Goal: Information Seeking & Learning: Get advice/opinions

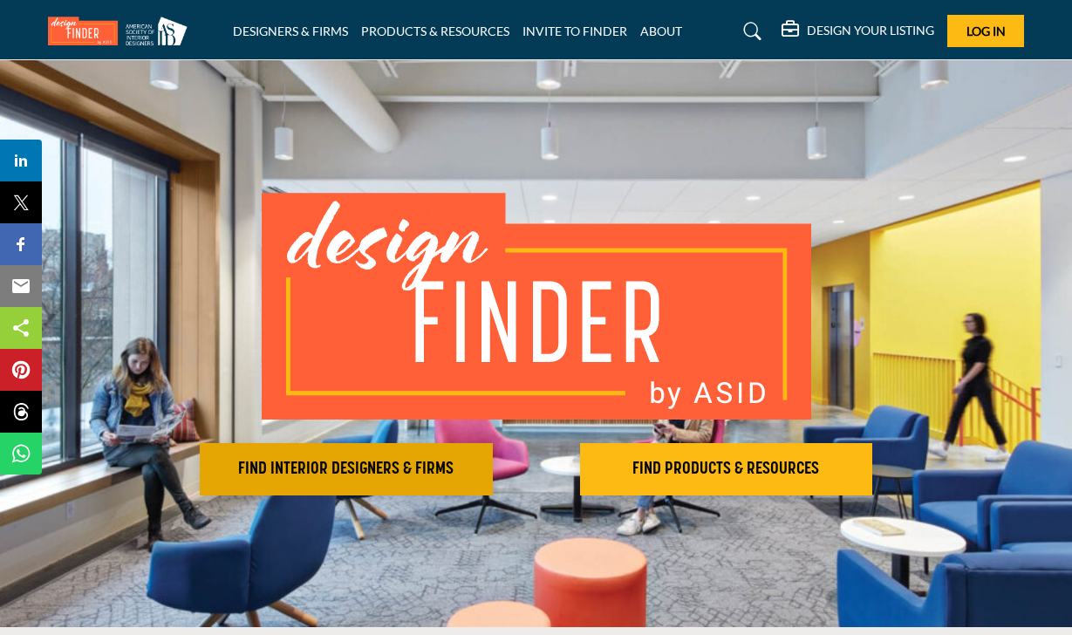
click at [440, 474] on h2 "FIND INTERIOR DESIGNERS & FIRMS" at bounding box center [346, 469] width 283 height 21
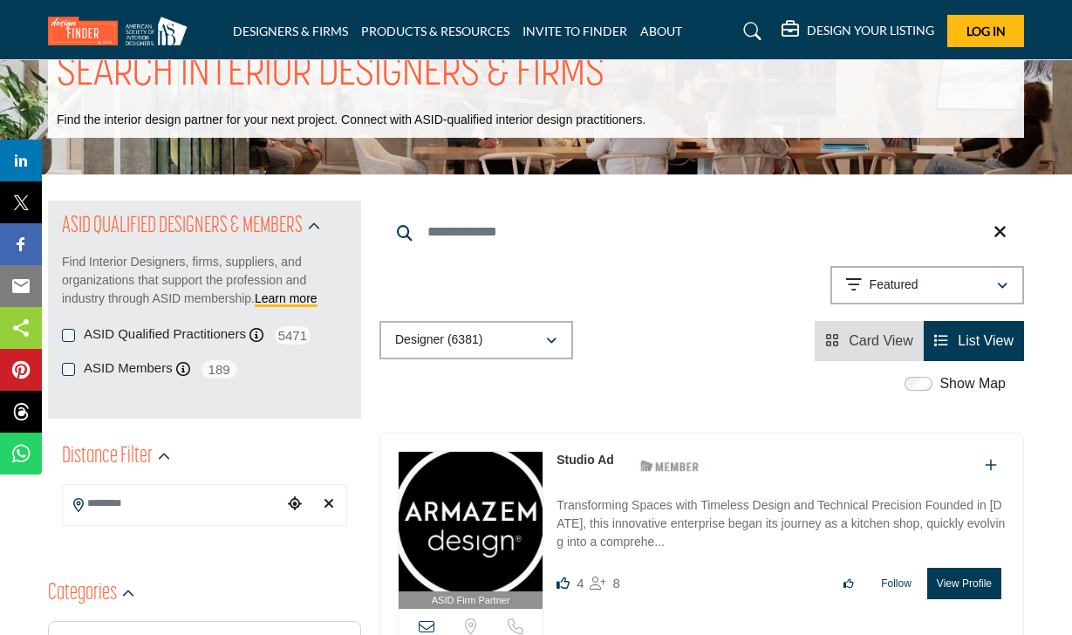
scroll to position [87, 0]
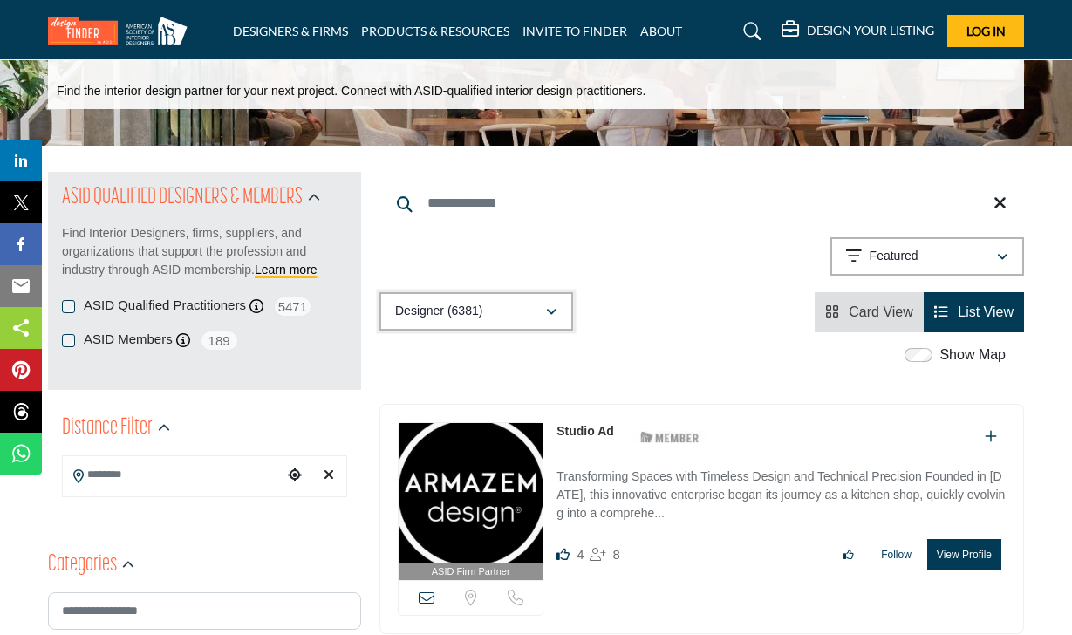
click at [544, 315] on div "Designer (6381)" at bounding box center [470, 311] width 150 height 21
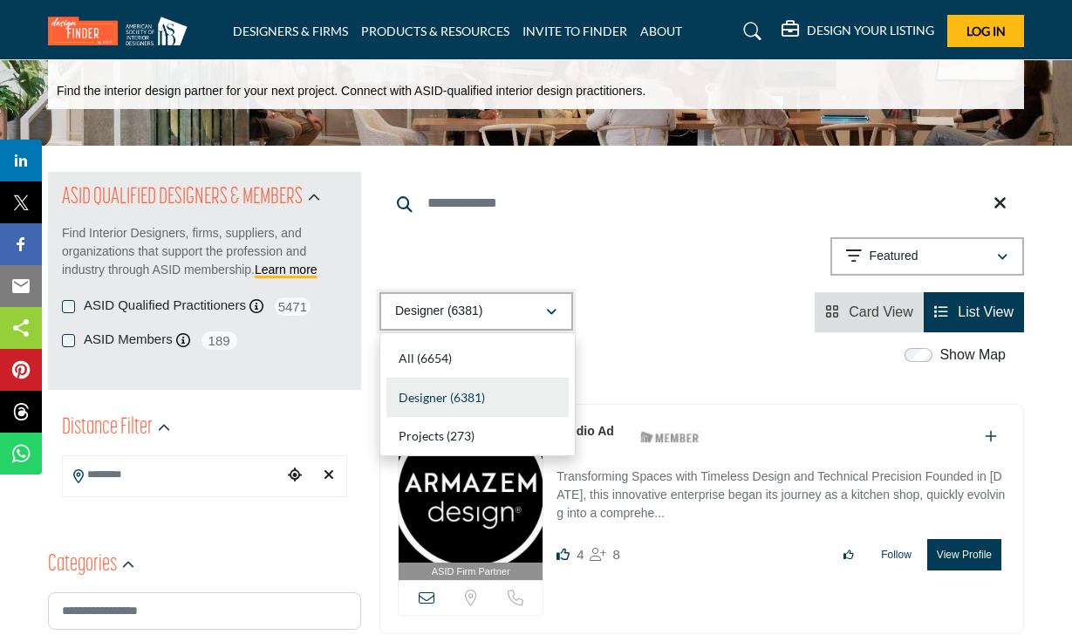
click at [544, 315] on div "Designer (6381)" at bounding box center [470, 311] width 150 height 21
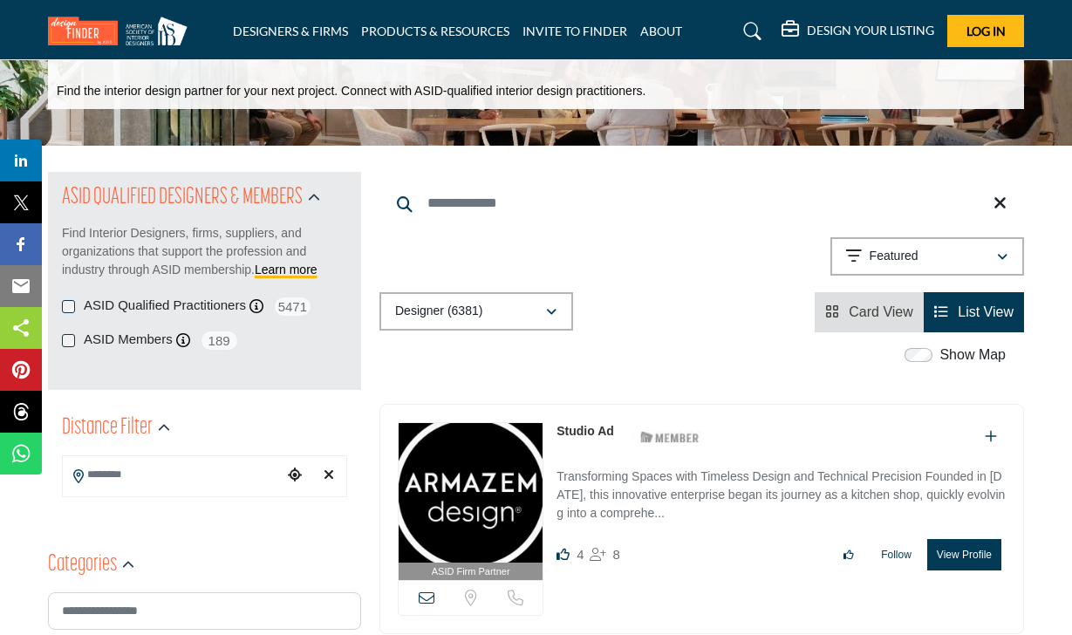
click at [78, 303] on div "ASID Qualified Practitioners ASID Qualified Practitioner who validates work and…" at bounding box center [204, 307] width 285 height 22
click at [157, 474] on input "Search Location" at bounding box center [173, 475] width 220 height 34
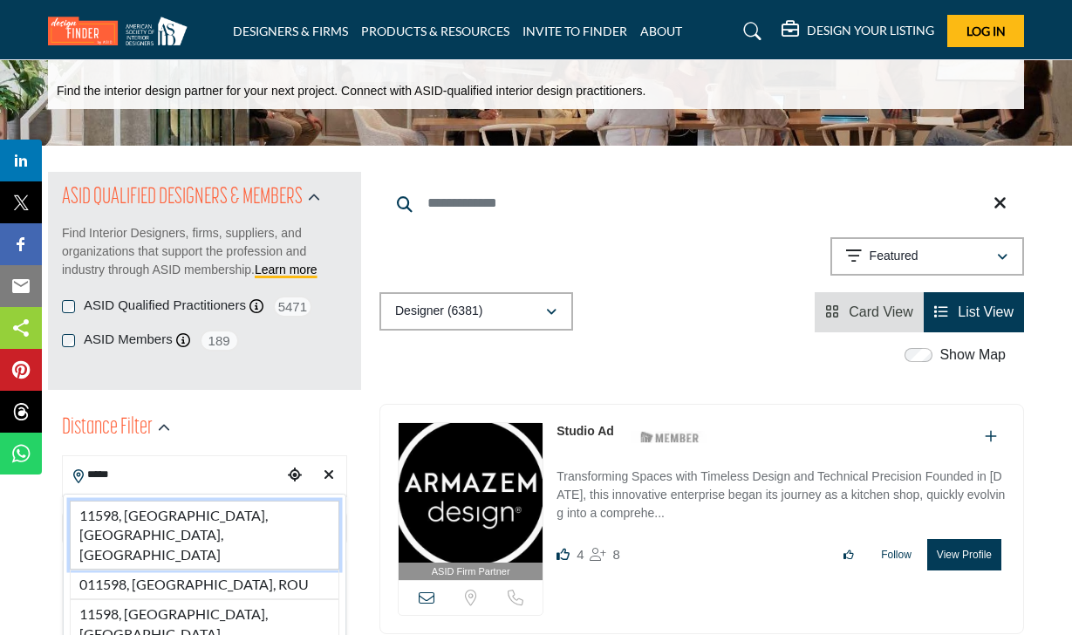
click at [162, 507] on li "11598, [GEOGRAPHIC_DATA], [GEOGRAPHIC_DATA], [GEOGRAPHIC_DATA]" at bounding box center [204, 535] width 269 height 69
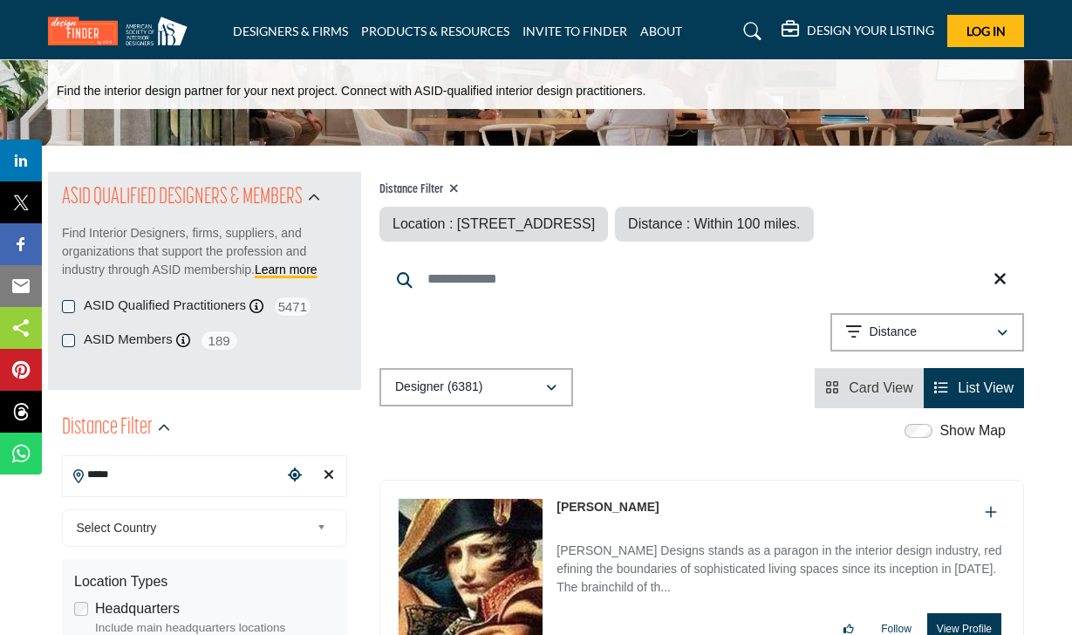
type input "**********"
type input "***"
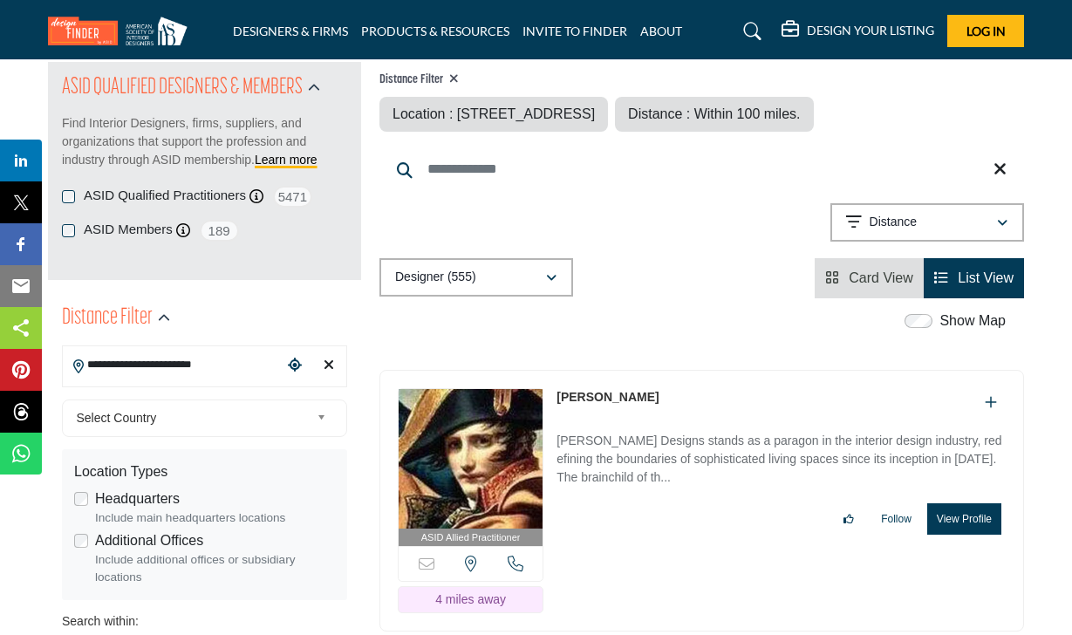
scroll to position [174, 0]
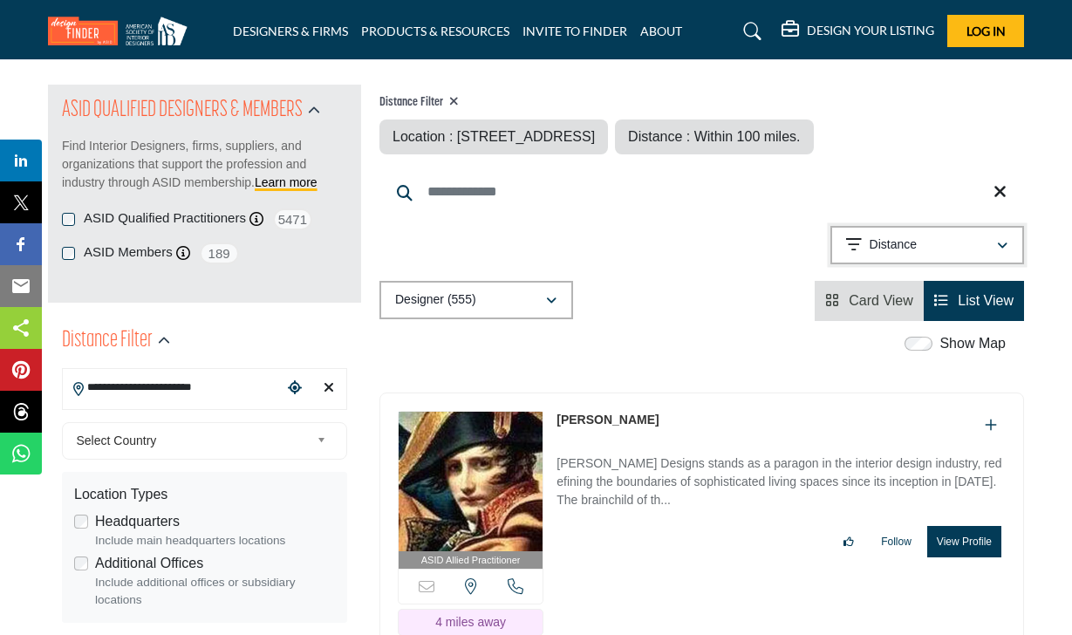
click at [1009, 242] on button "Distance" at bounding box center [927, 245] width 194 height 38
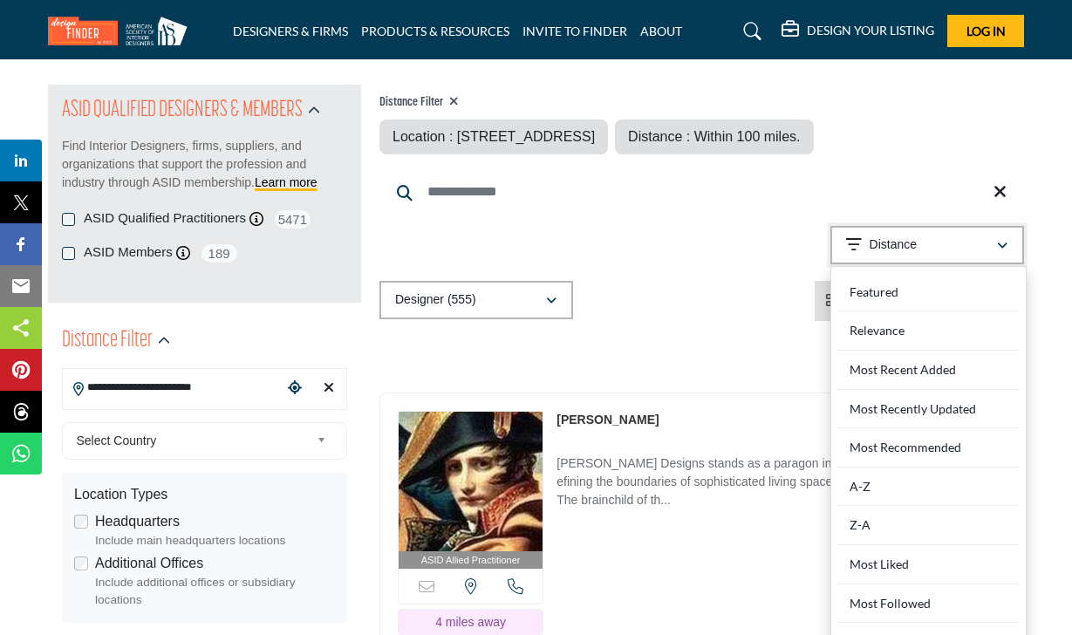
click at [1009, 242] on button "Distance" at bounding box center [927, 245] width 194 height 38
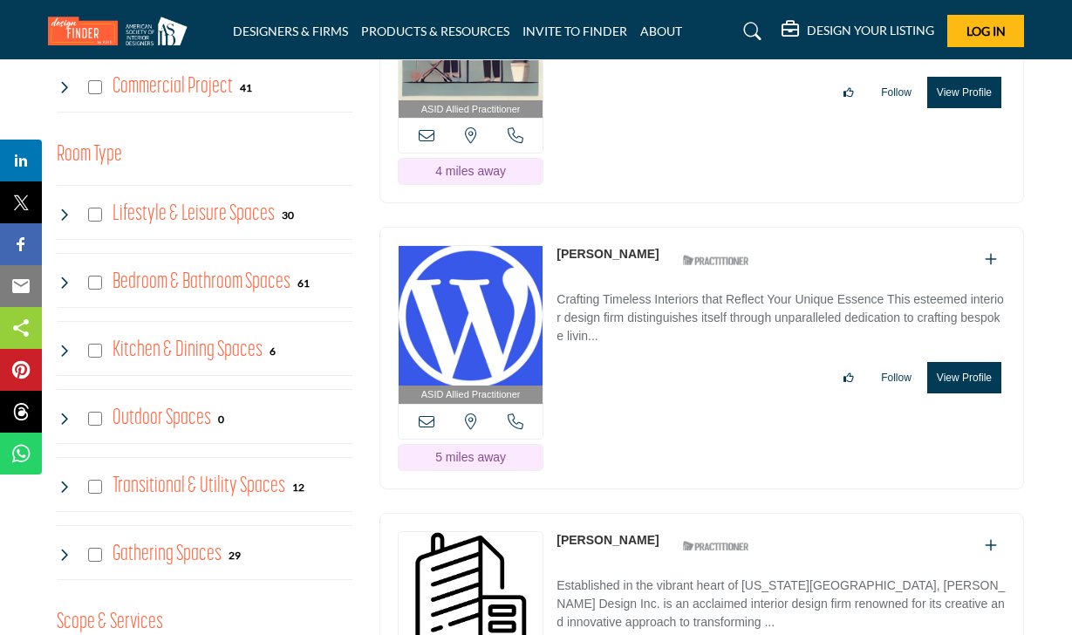
scroll to position [1221, 0]
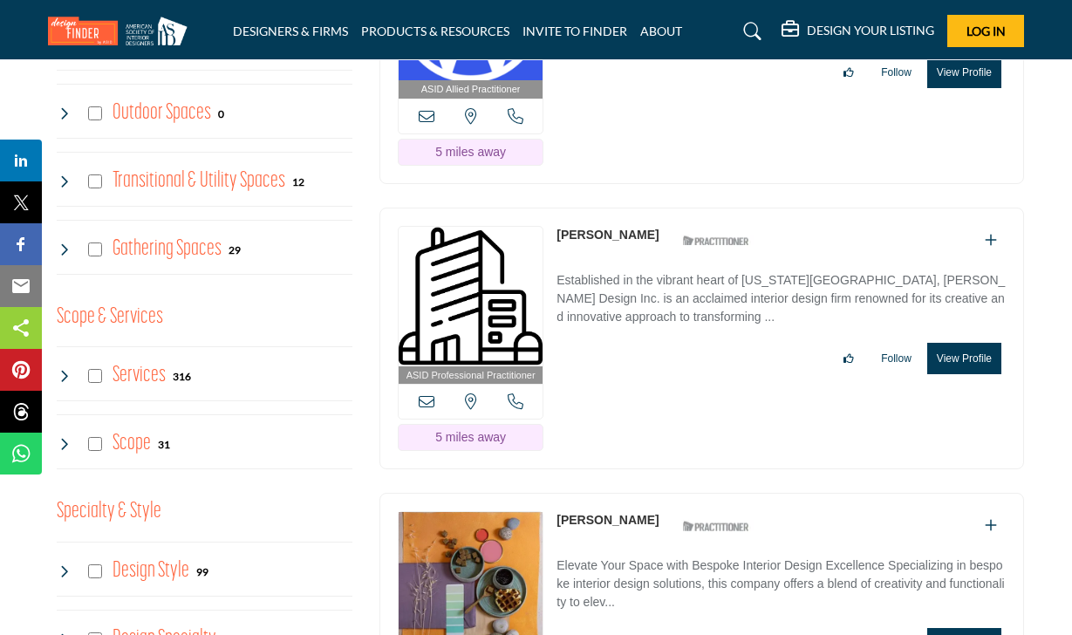
scroll to position [1657, 0]
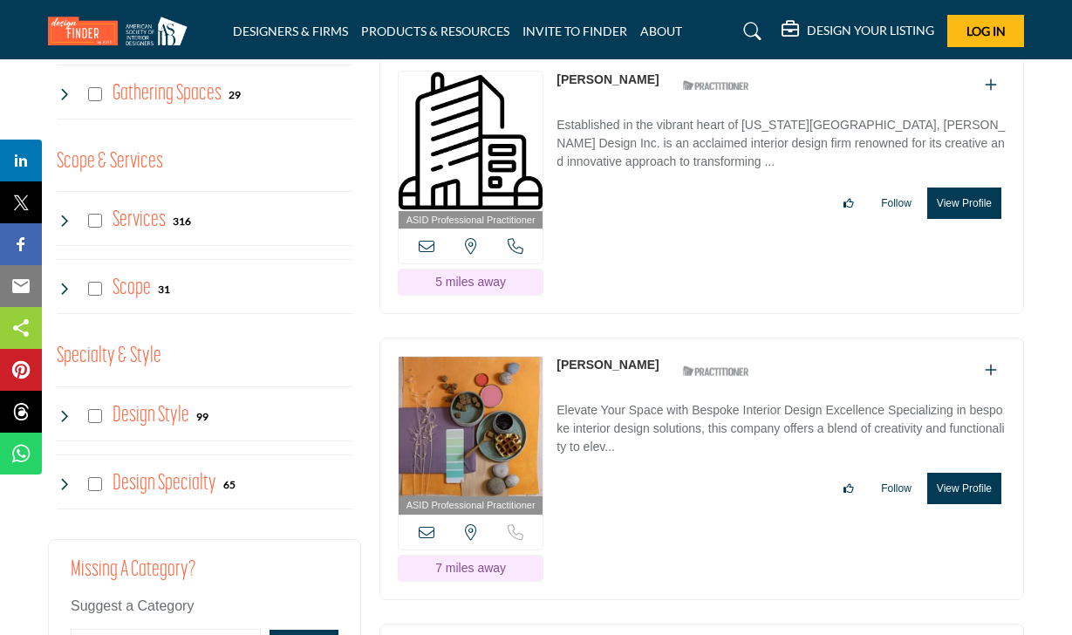
click at [139, 289] on h4 "Scope" at bounding box center [132, 288] width 38 height 31
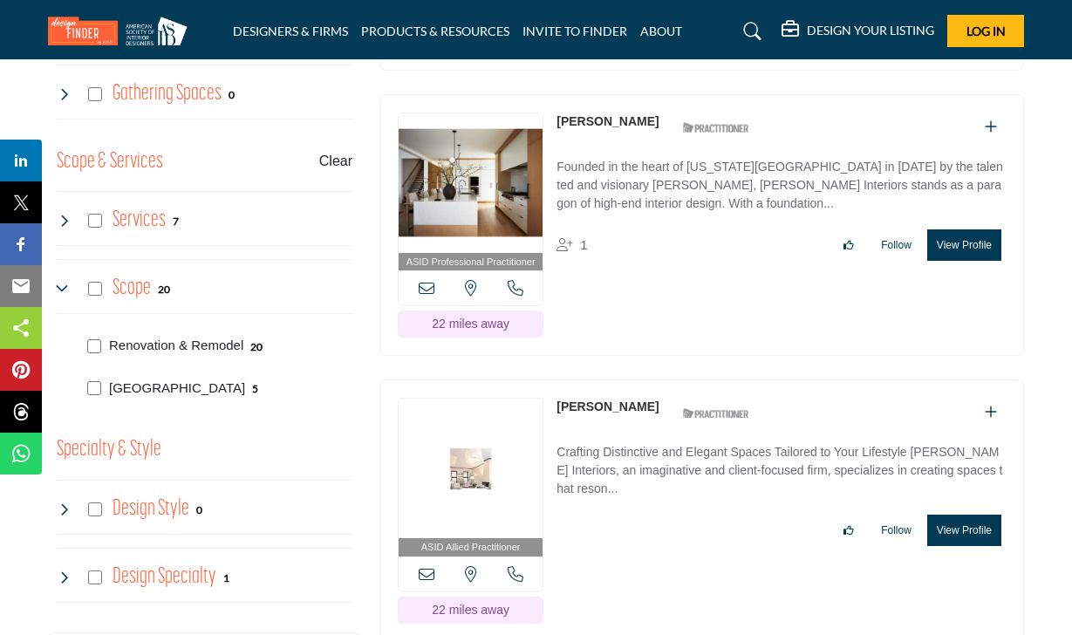
click at [143, 224] on h4 "Services" at bounding box center [139, 220] width 53 height 31
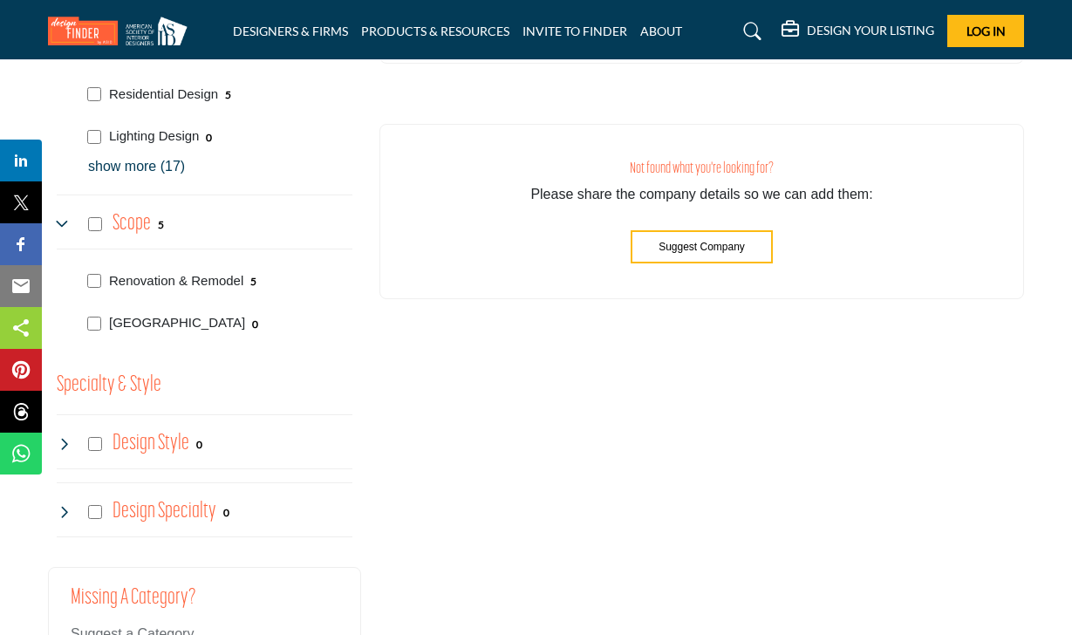
scroll to position [2006, 0]
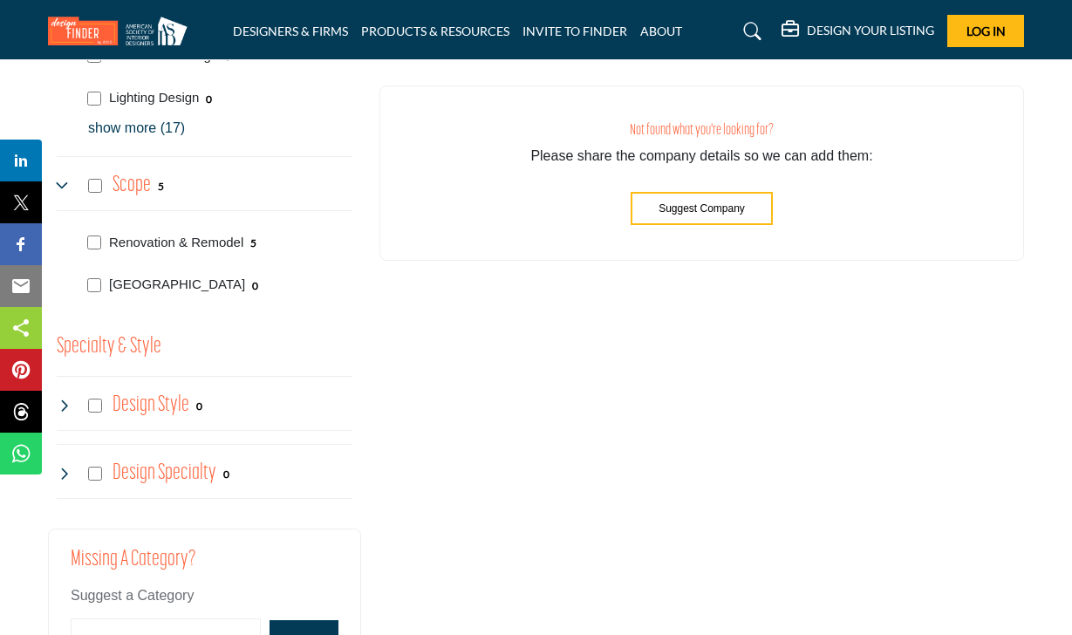
click at [66, 407] on icon at bounding box center [64, 406] width 14 height 14
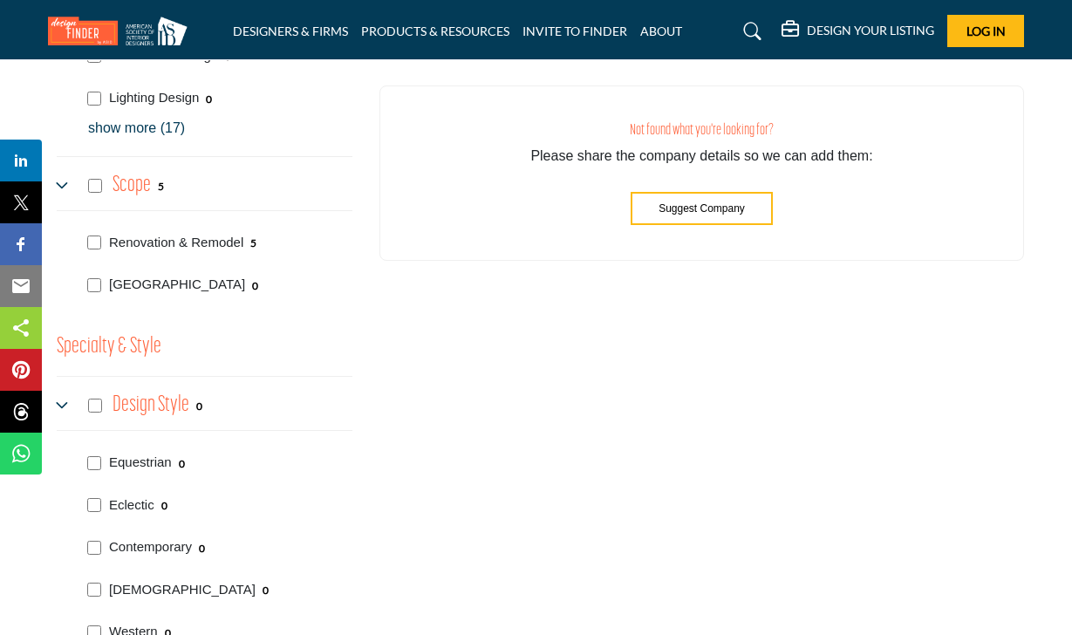
click at [66, 407] on icon at bounding box center [64, 406] width 14 height 14
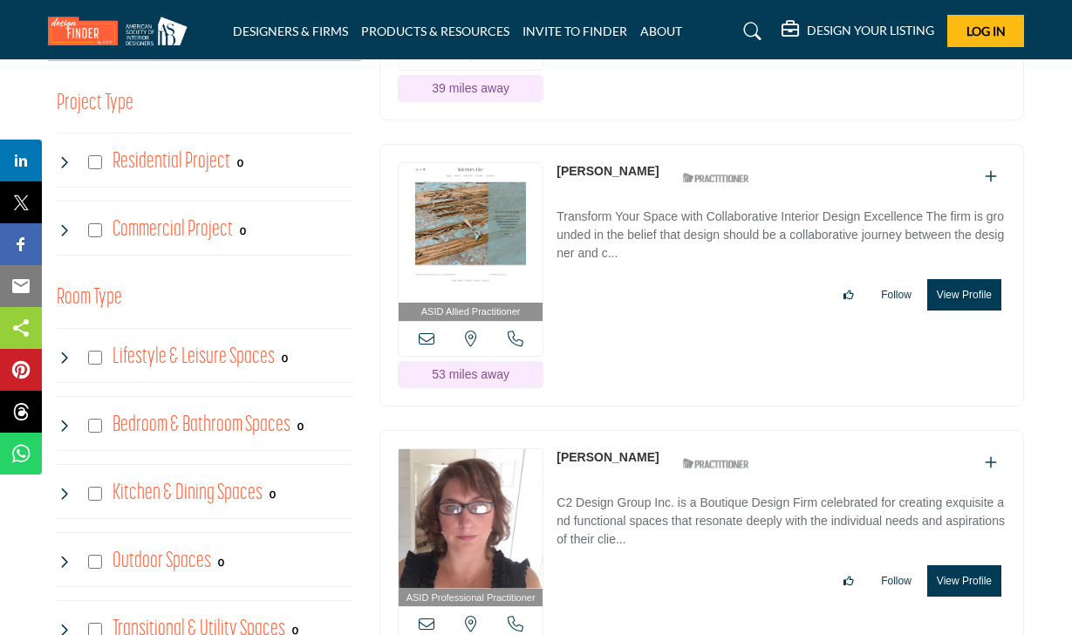
scroll to position [959, 0]
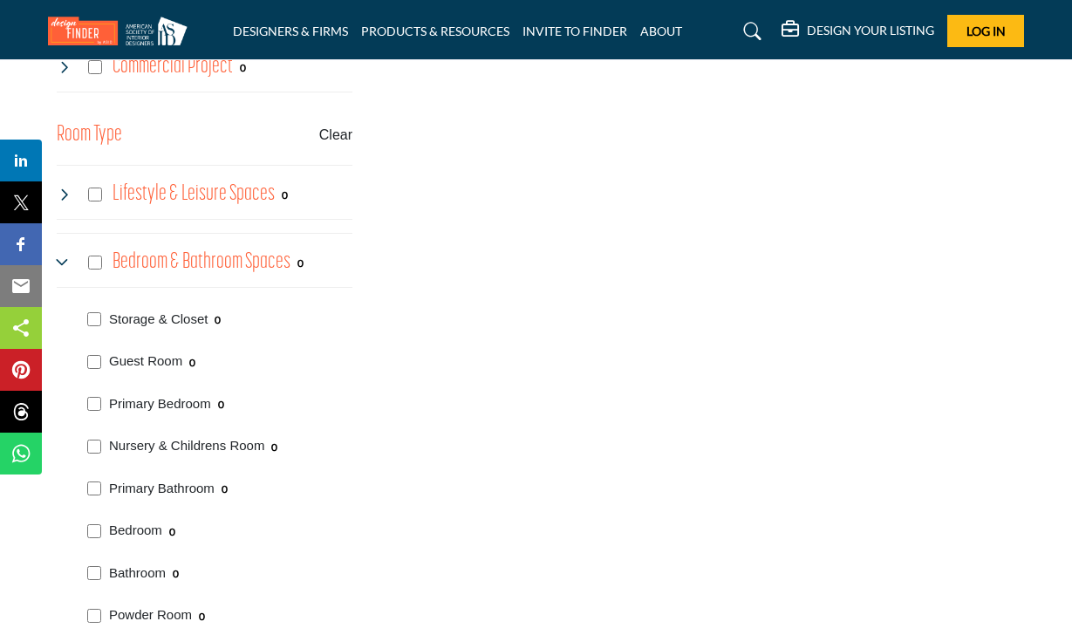
scroll to position [1221, 0]
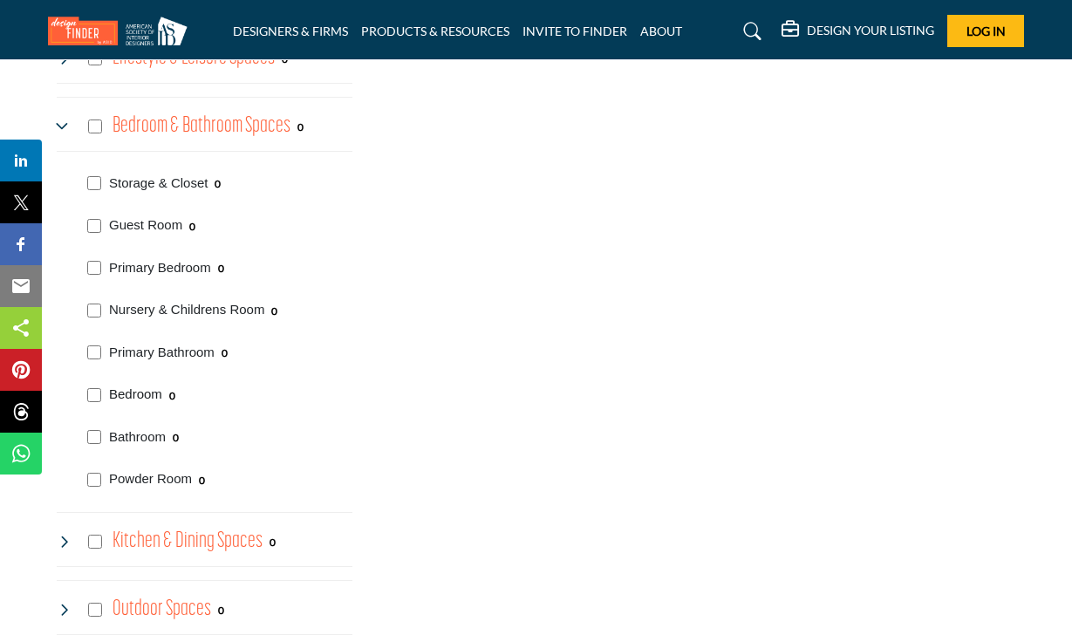
scroll to position [1395, 0]
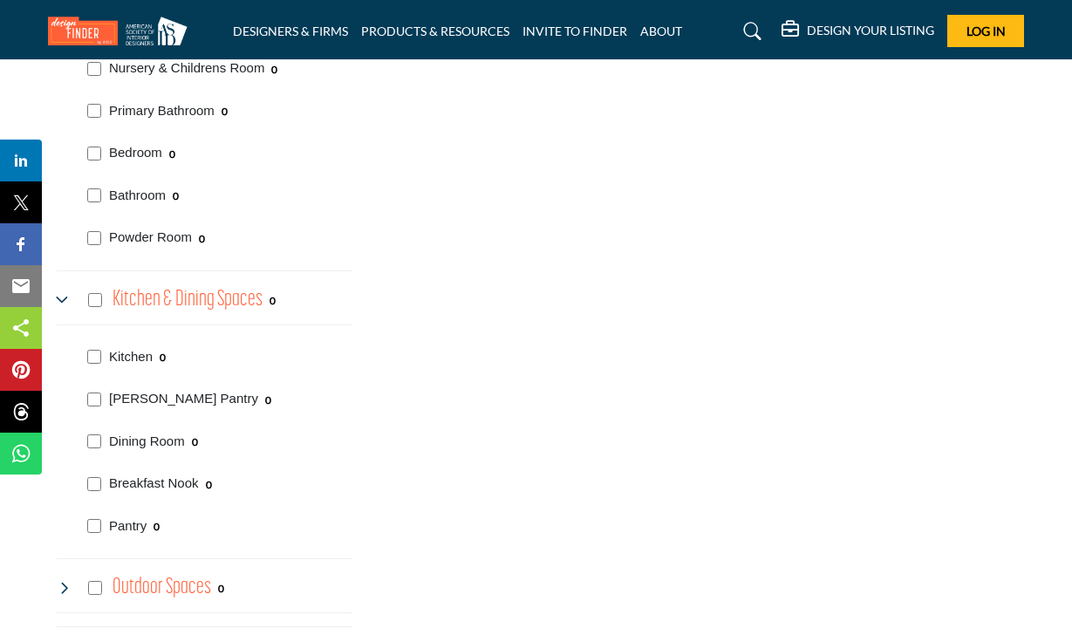
scroll to position [1744, 0]
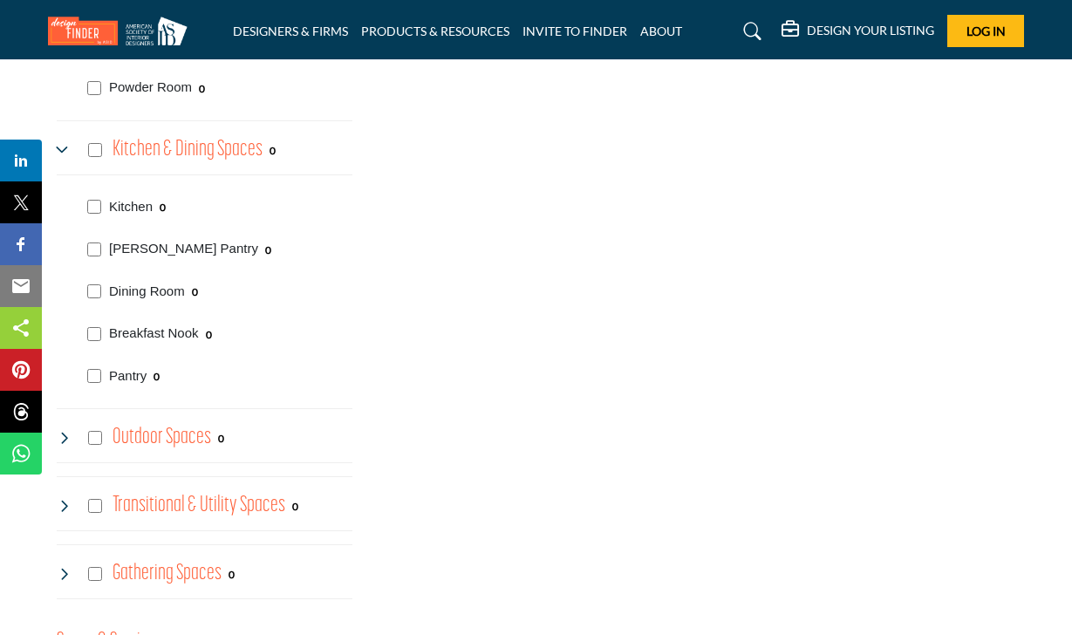
click at [102, 256] on div "Butler's Pantry 0" at bounding box center [216, 247] width 271 height 43
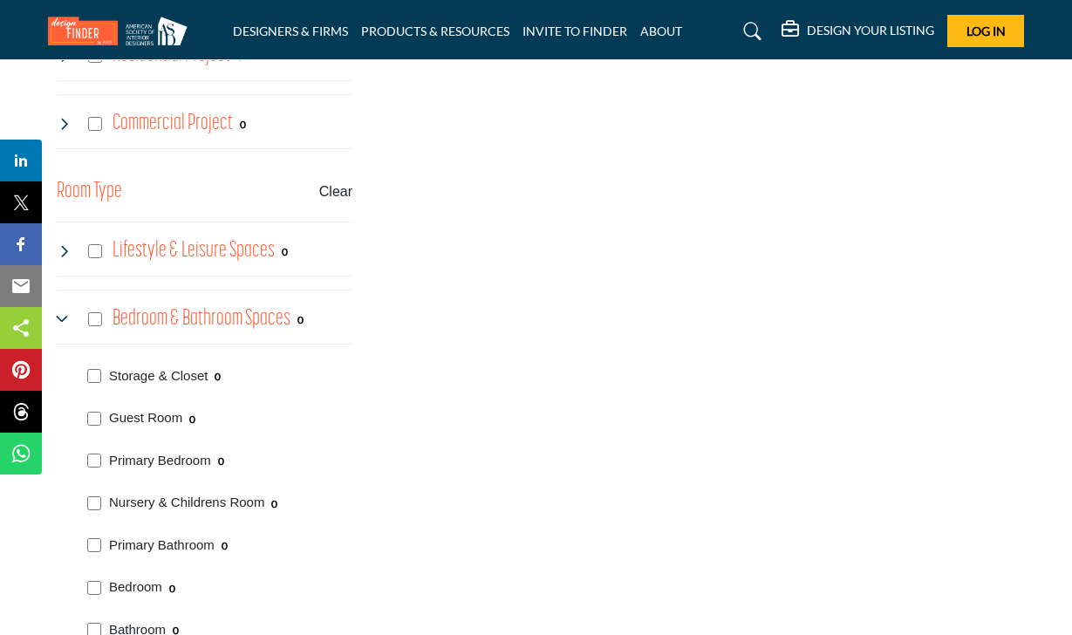
scroll to position [1134, 0]
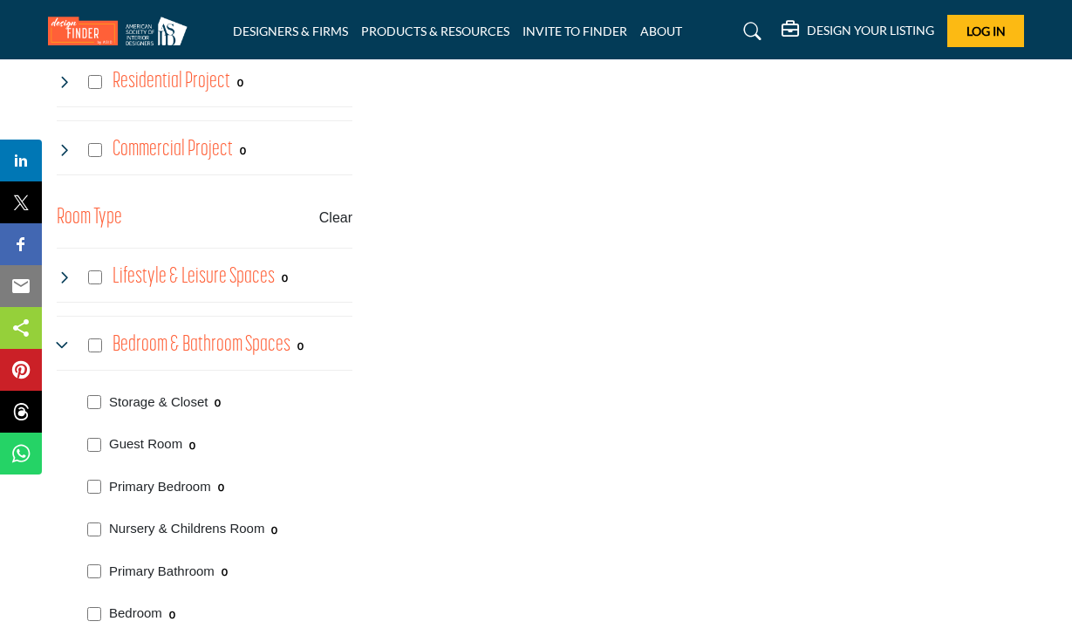
click at [333, 218] on buton "Clear" at bounding box center [335, 218] width 33 height 21
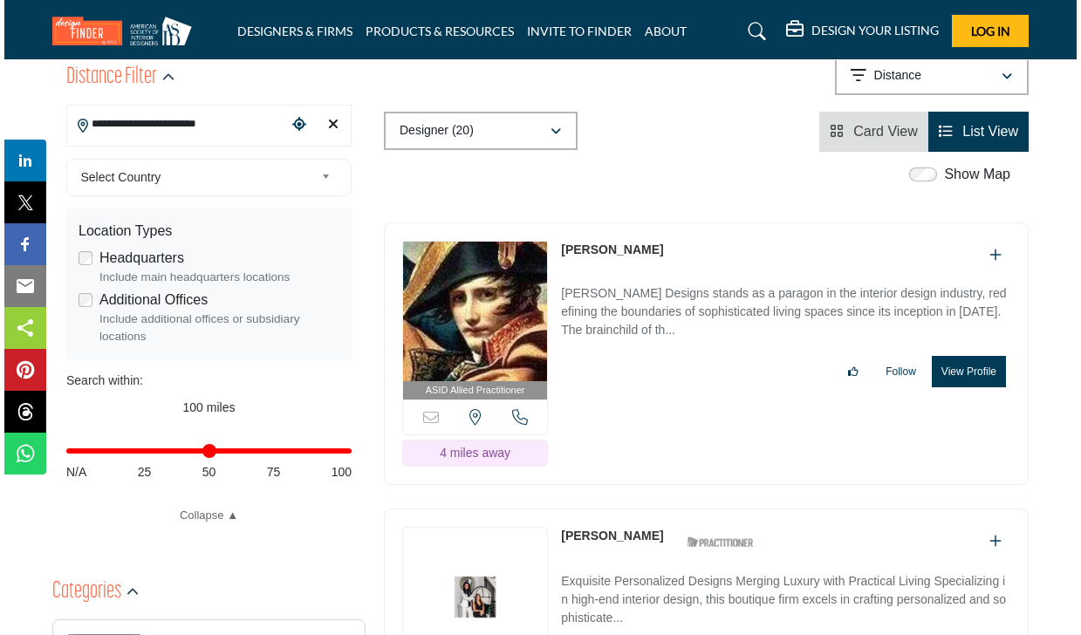
scroll to position [436, 0]
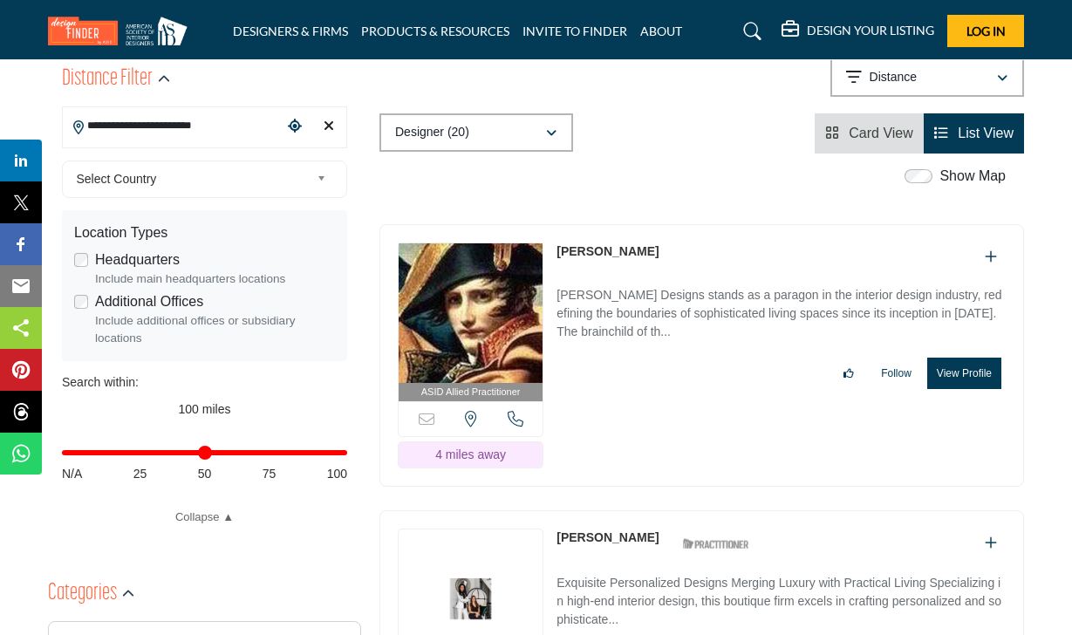
click at [961, 377] on button "View Profile" at bounding box center [964, 373] width 74 height 31
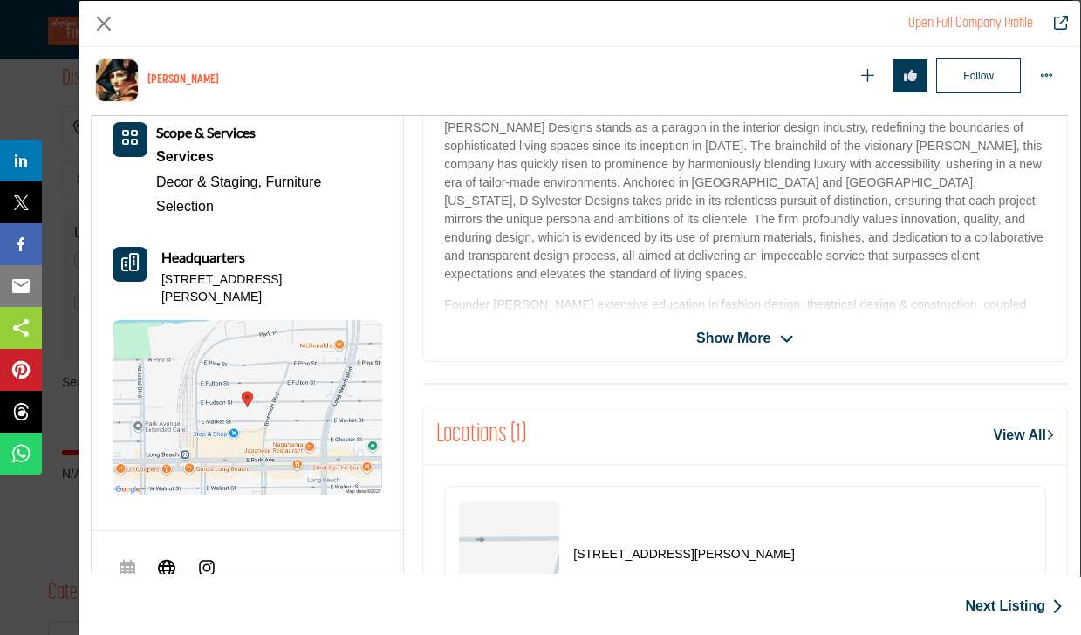
scroll to position [419, 0]
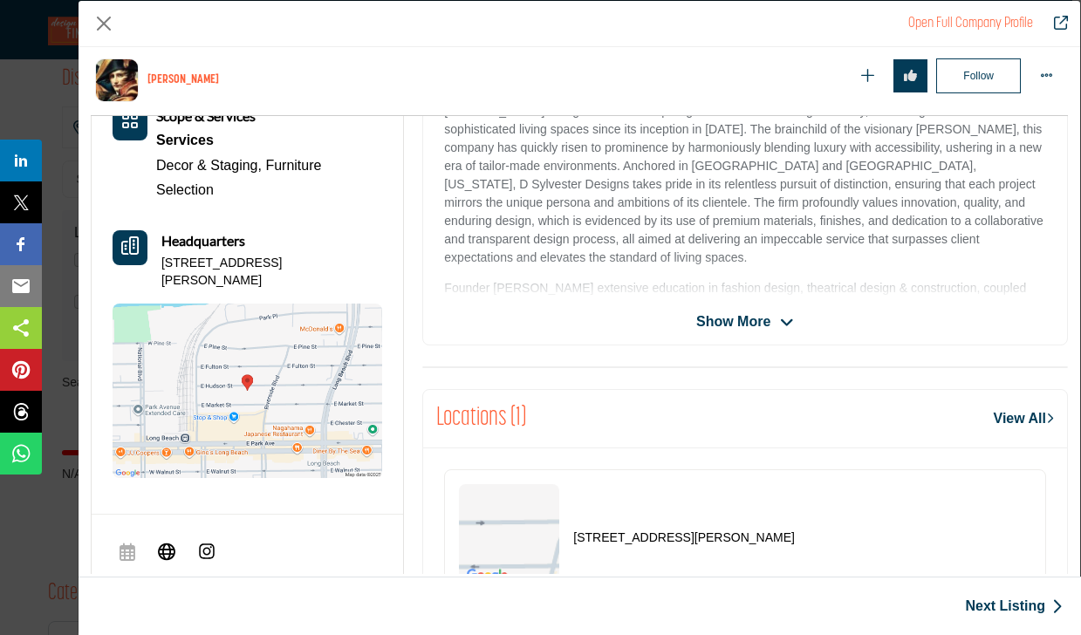
click at [706, 322] on span "Show More" at bounding box center [733, 321] width 74 height 21
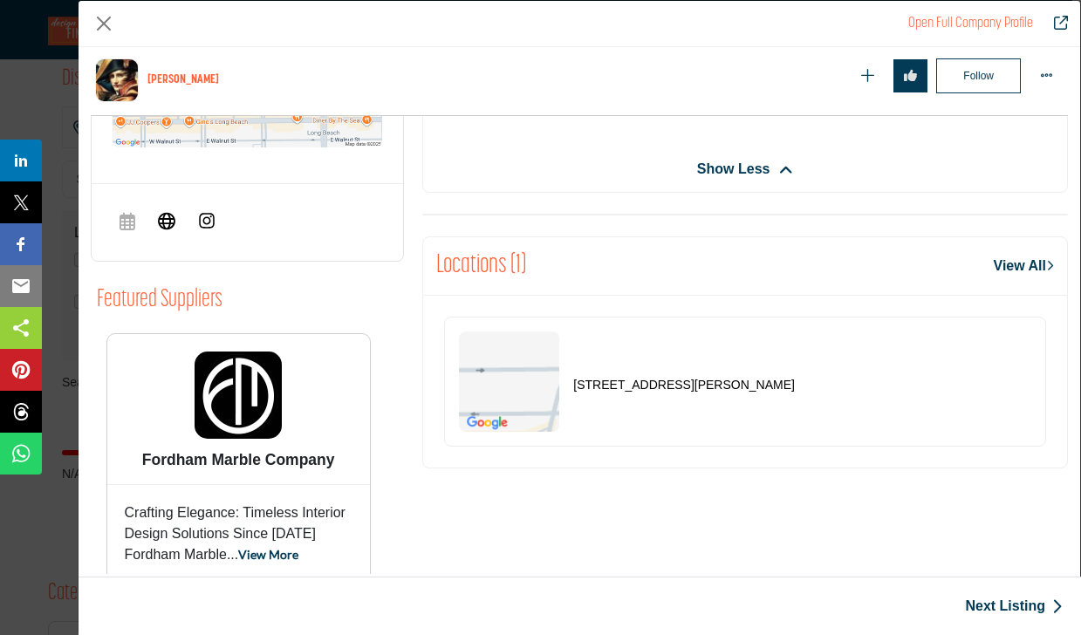
scroll to position [768, 0]
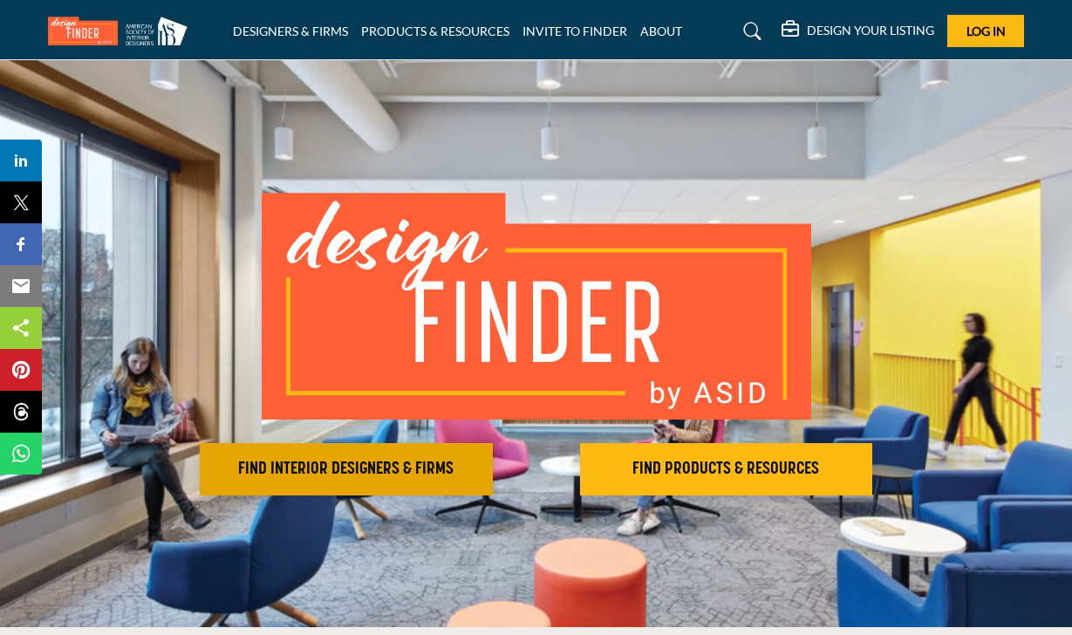
click at [332, 462] on h2 "FIND INTERIOR DESIGNERS & FIRMS" at bounding box center [346, 469] width 283 height 21
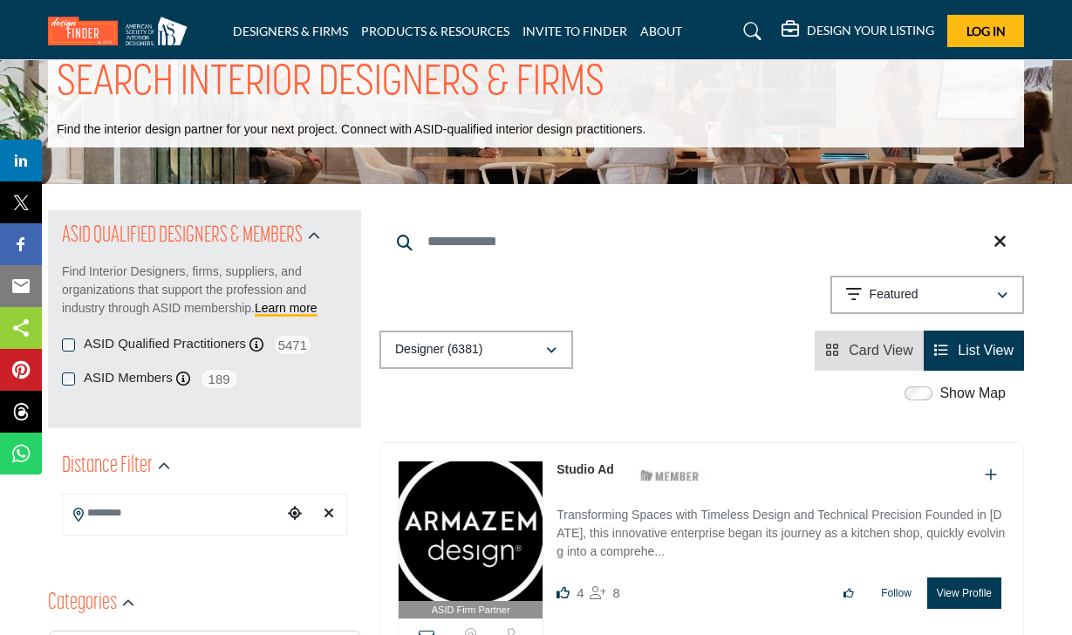
scroll to position [87, 0]
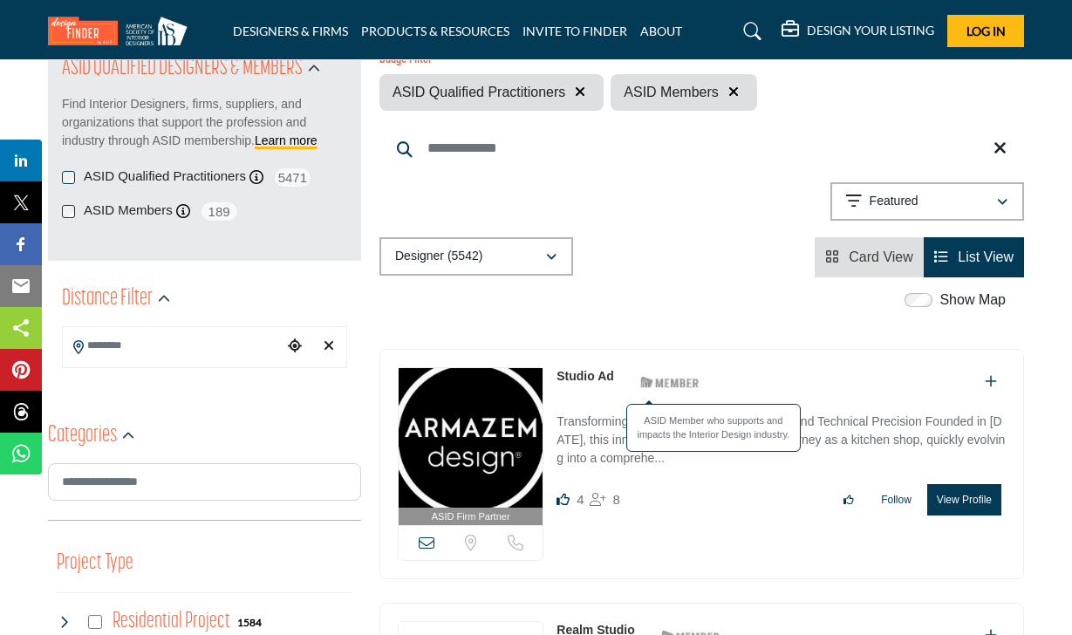
scroll to position [262, 0]
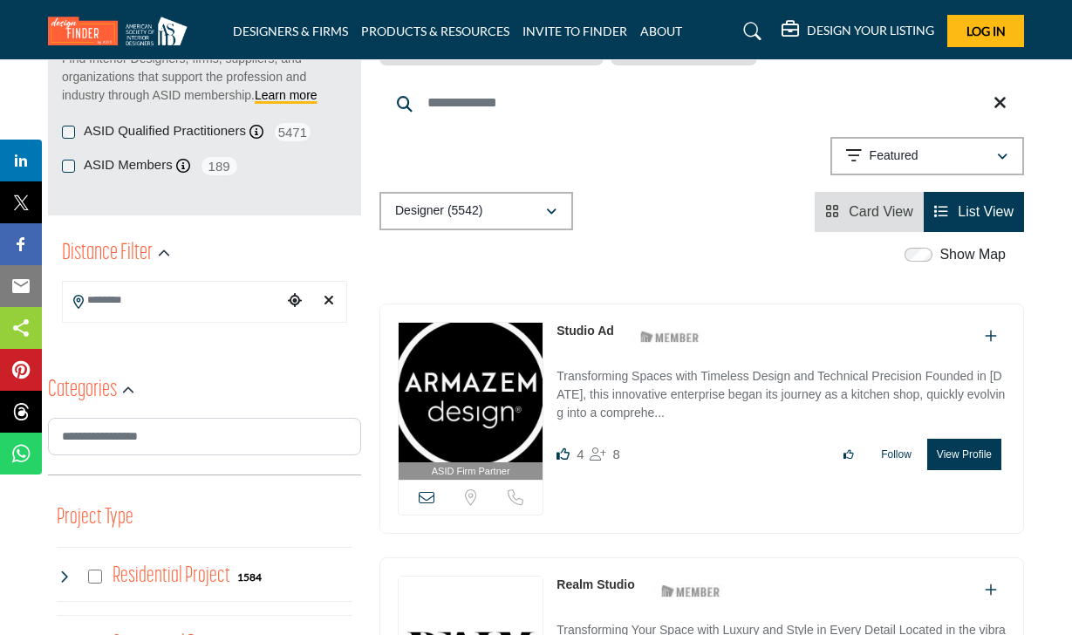
click at [134, 301] on input "Search Location" at bounding box center [173, 300] width 220 height 34
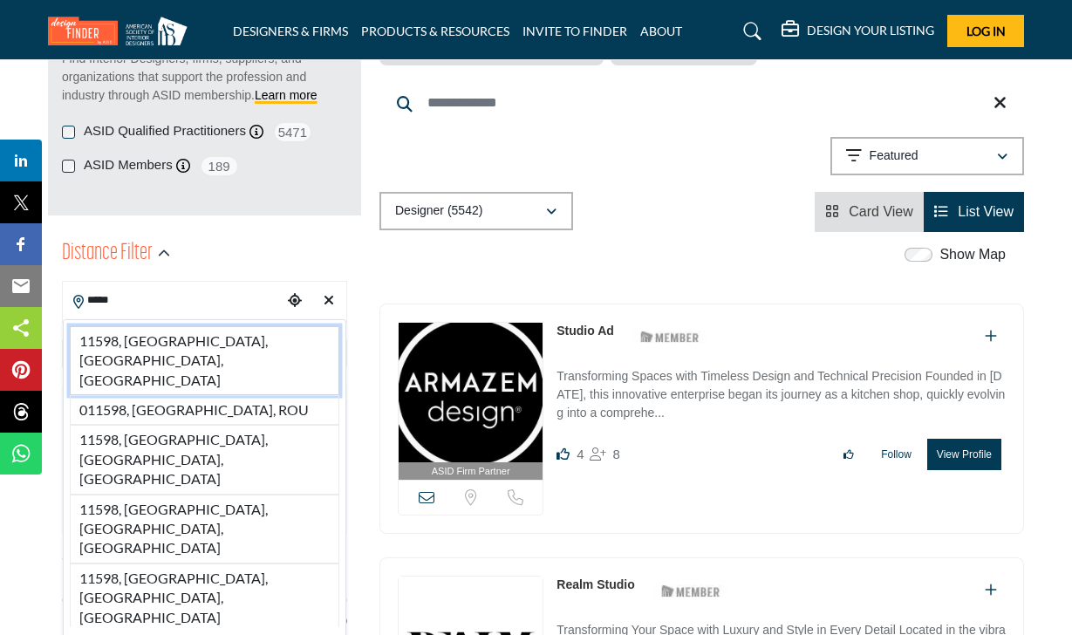
click at [139, 347] on li "11598, [GEOGRAPHIC_DATA], [GEOGRAPHIC_DATA], [GEOGRAPHIC_DATA]" at bounding box center [204, 360] width 269 height 69
type input "**********"
type input "***"
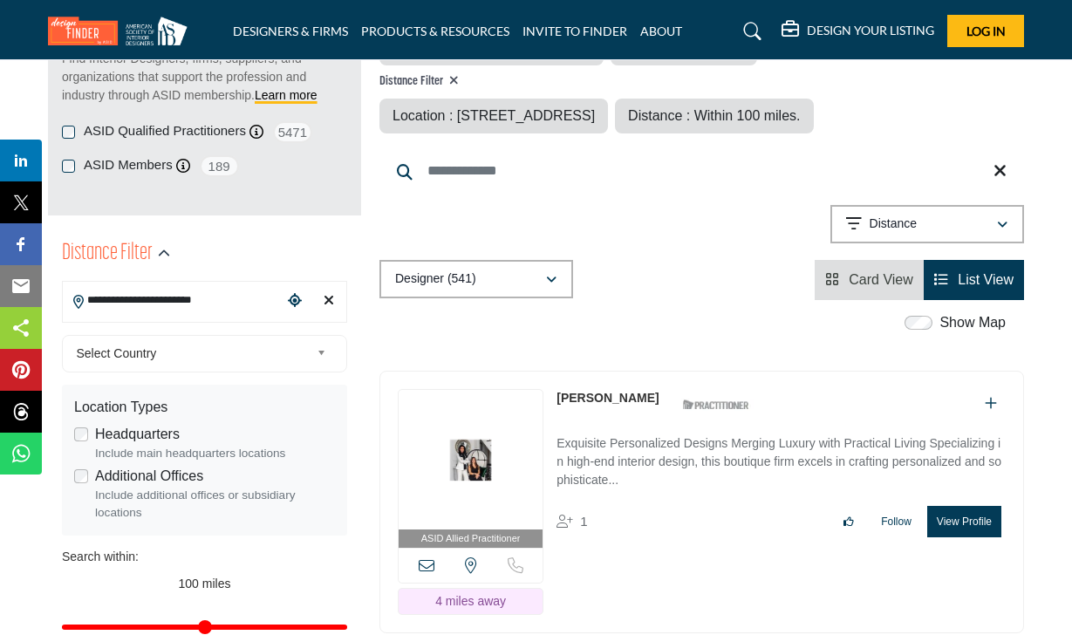
click at [835, 275] on icon "View Card" at bounding box center [832, 279] width 14 height 14
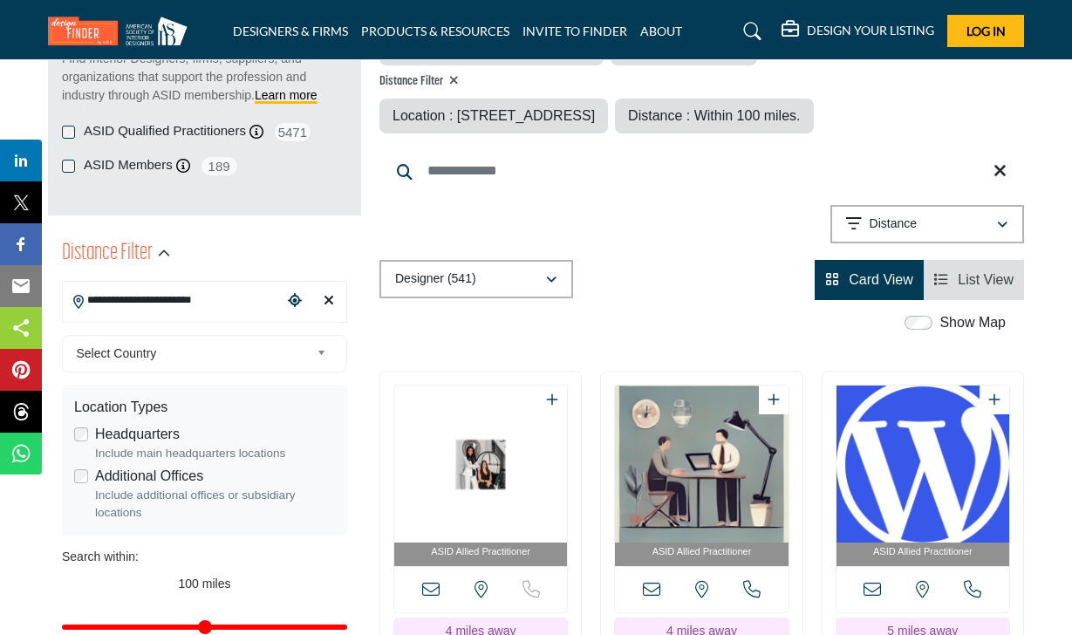
click at [942, 272] on icon "View List" at bounding box center [941, 279] width 14 height 14
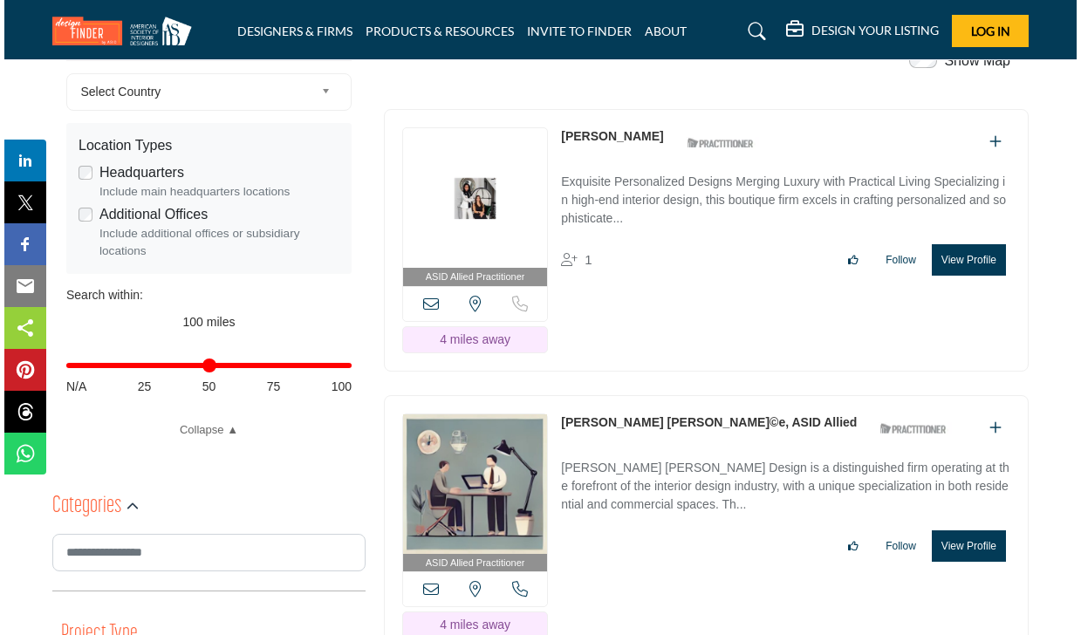
scroll to position [436, 0]
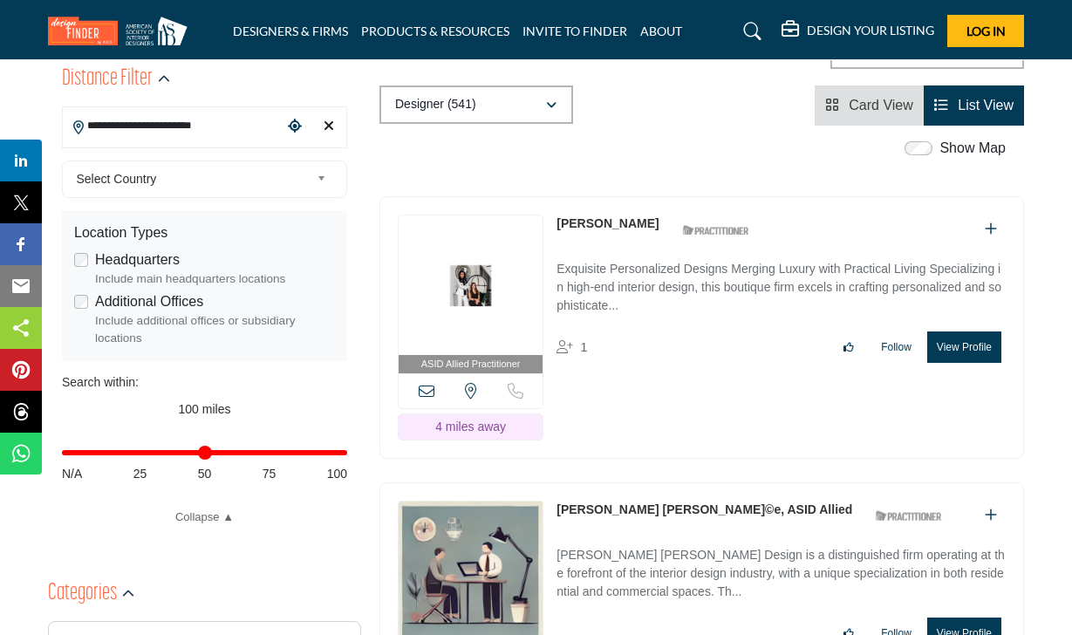
click at [951, 342] on button "View Profile" at bounding box center [964, 346] width 74 height 31
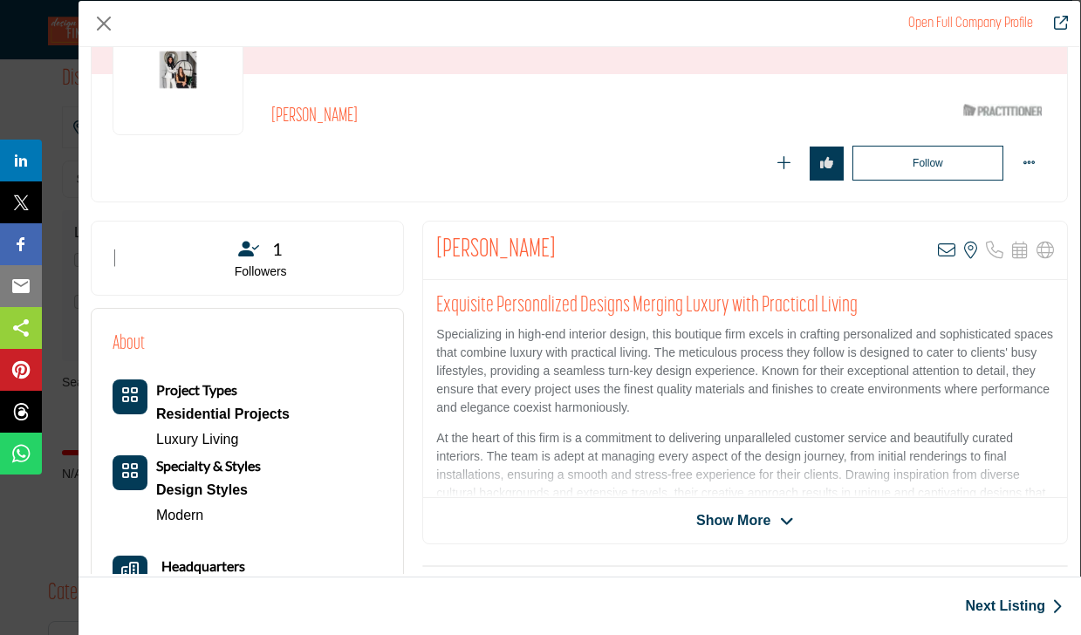
scroll to position [174, 0]
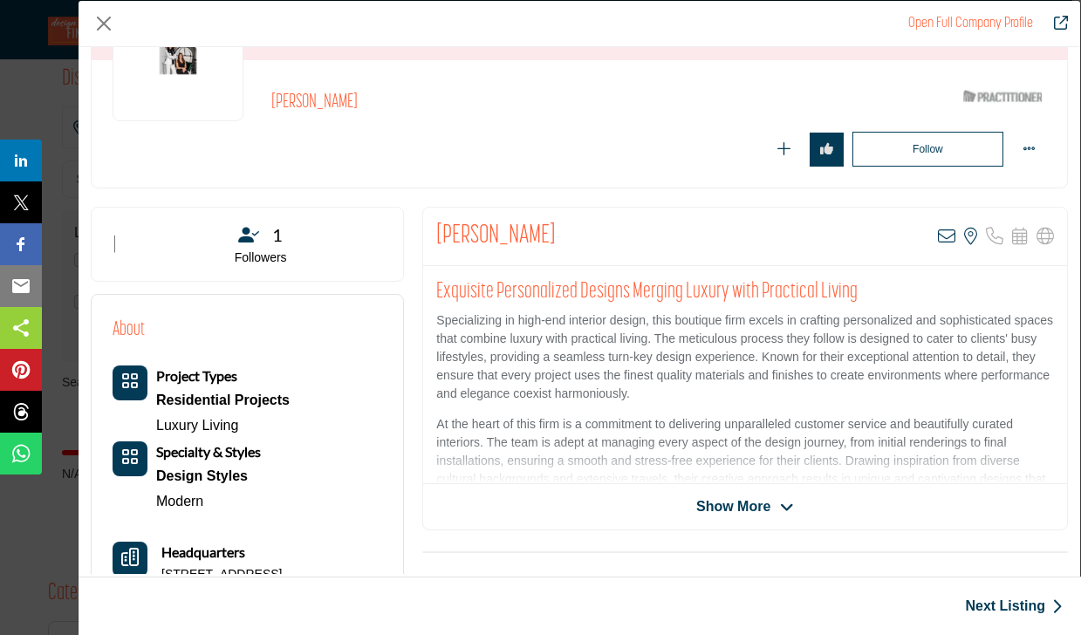
click at [743, 499] on span "Show More" at bounding box center [733, 506] width 74 height 21
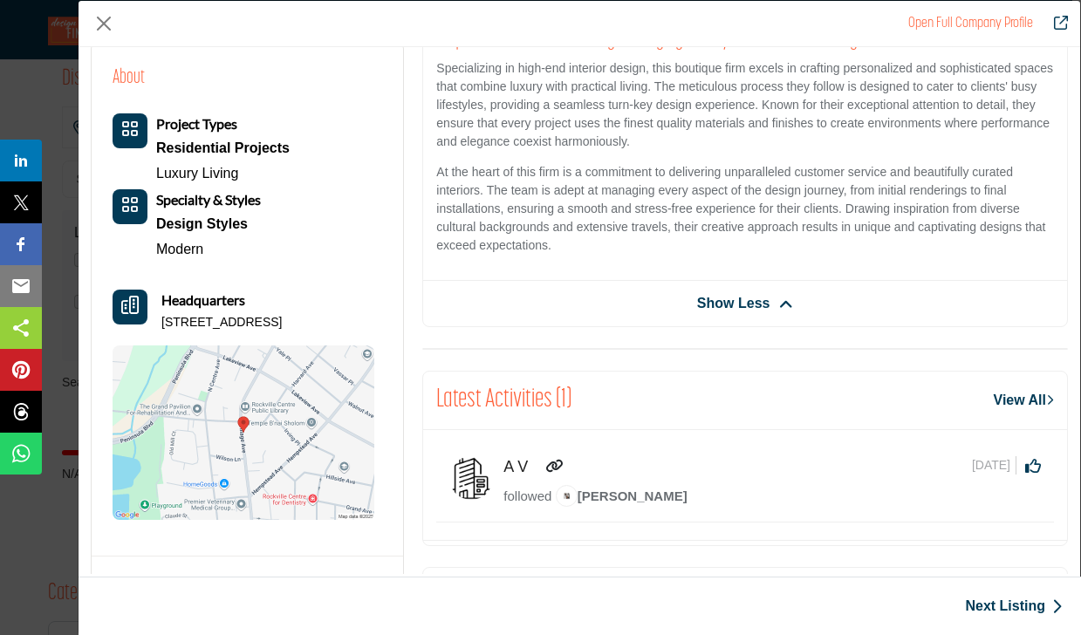
scroll to position [507, 0]
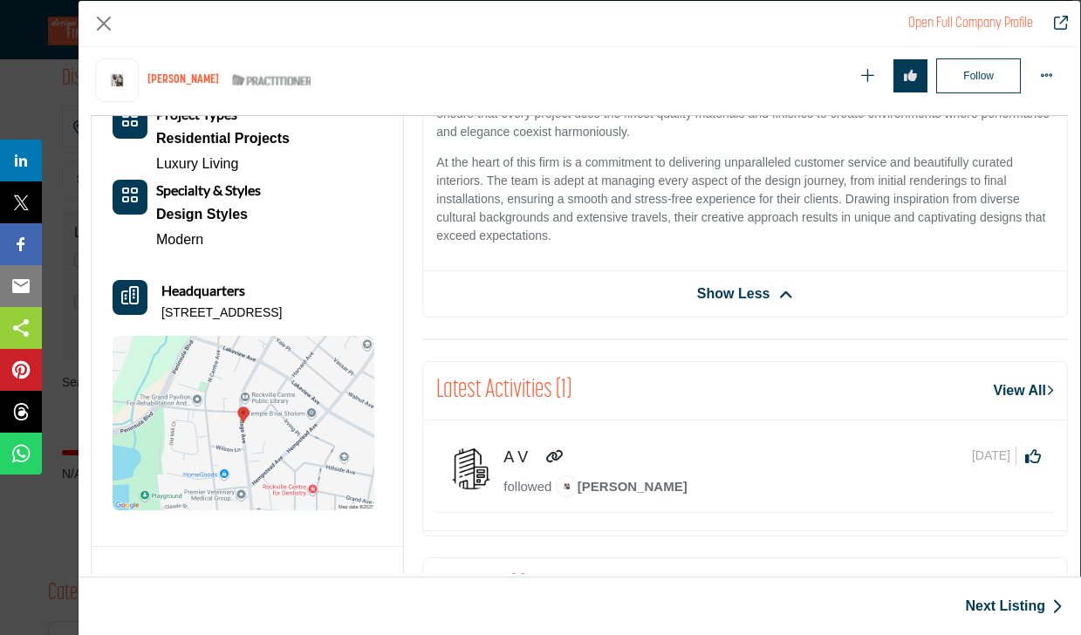
click at [245, 446] on img "Company Data Modal" at bounding box center [244, 423] width 262 height 174
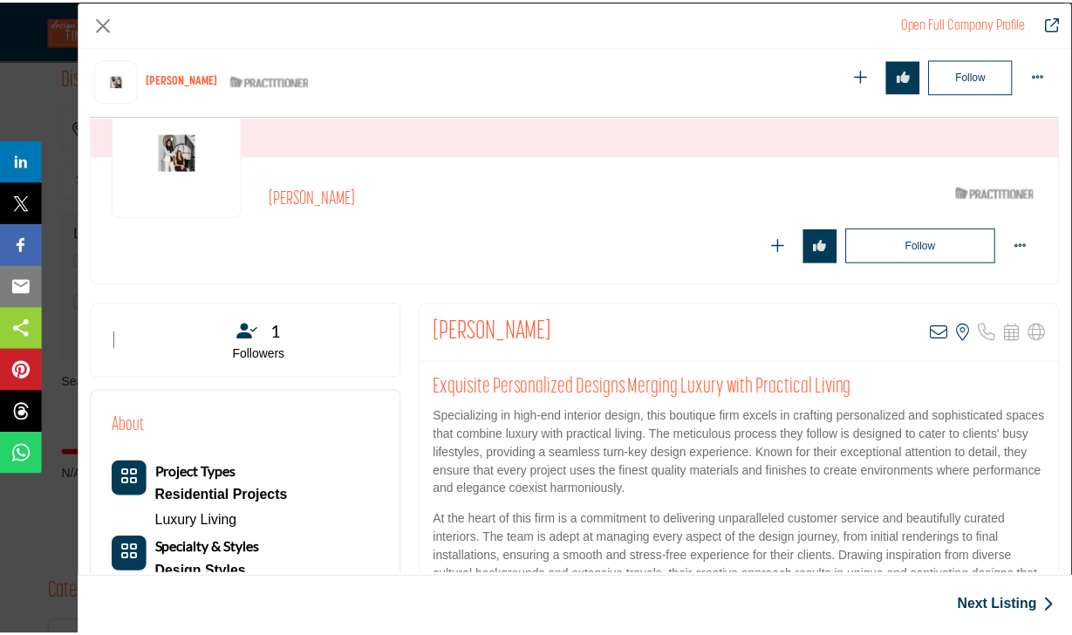
scroll to position [140, 0]
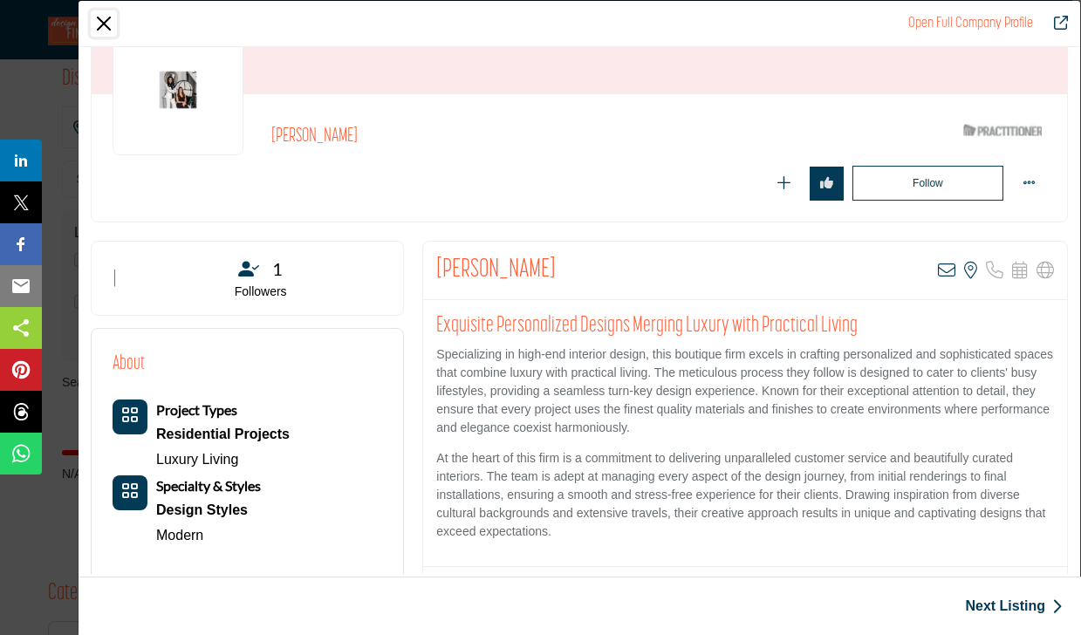
click at [104, 22] on button "Close" at bounding box center [104, 23] width 26 height 26
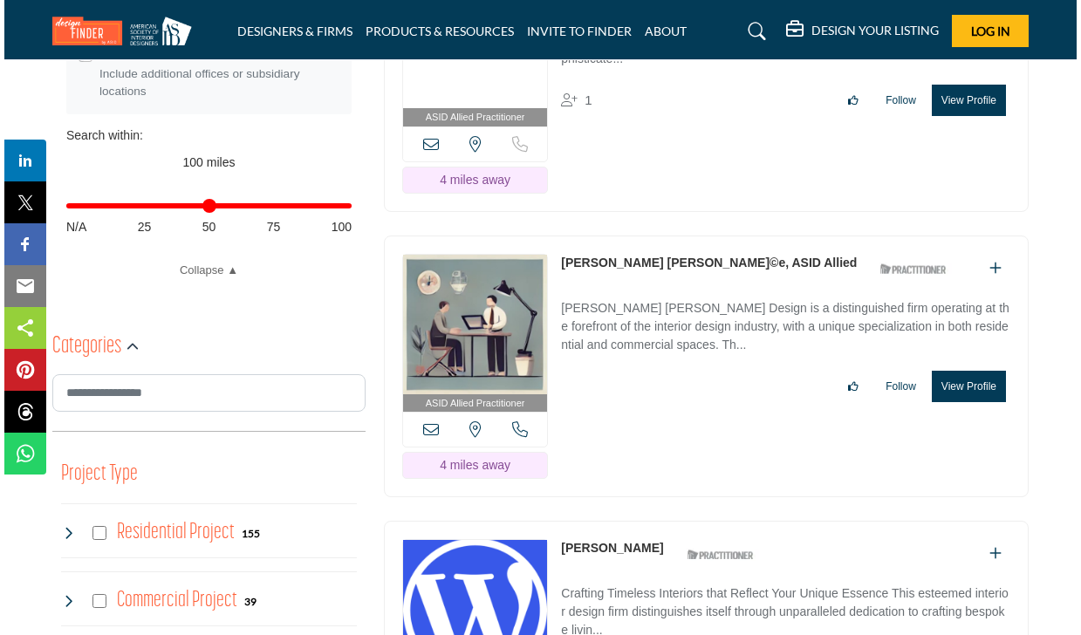
scroll to position [698, 0]
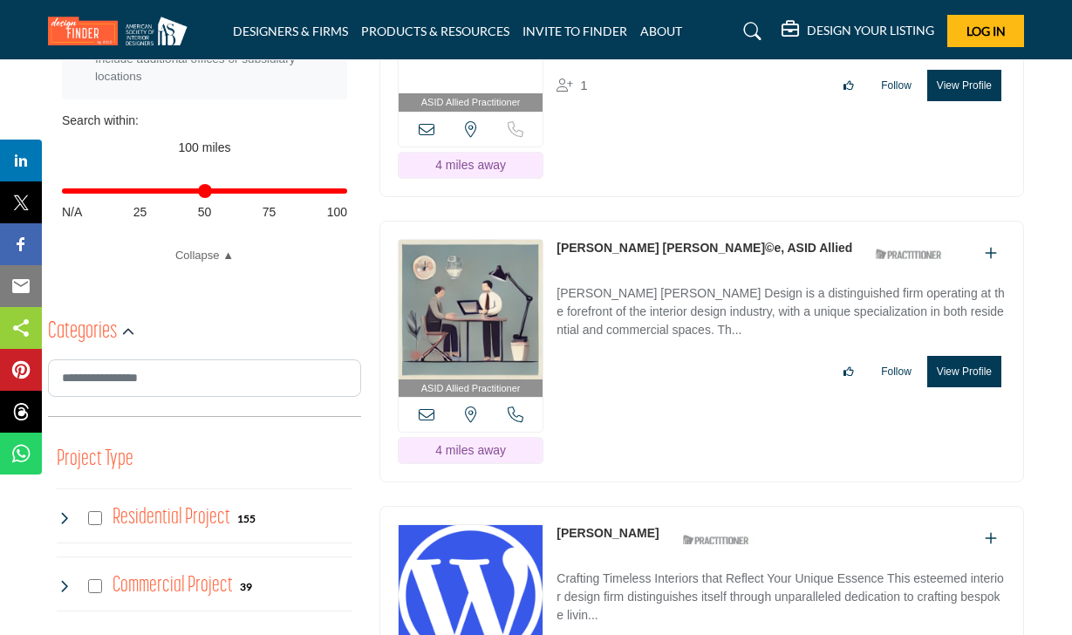
click at [959, 368] on button "View Profile" at bounding box center [964, 371] width 74 height 31
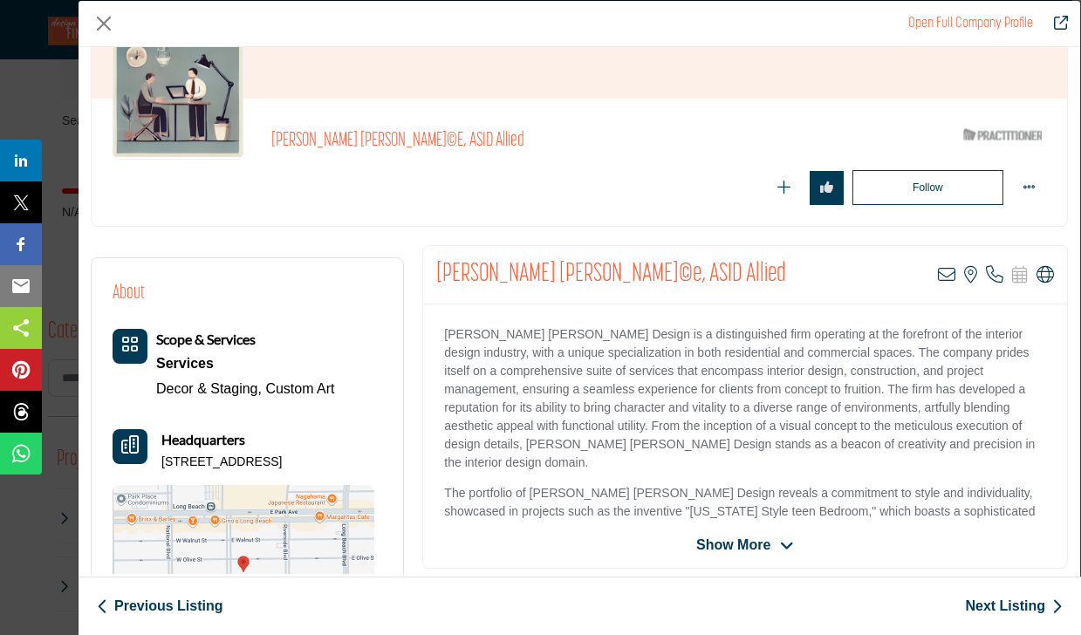
scroll to position [262, 0]
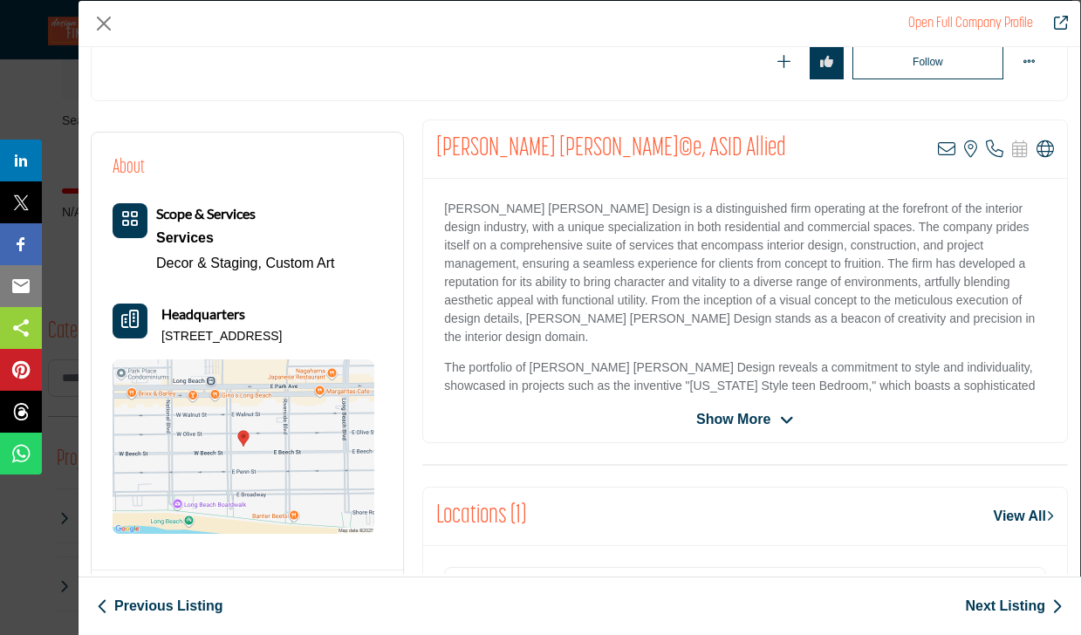
click at [741, 413] on span "Show More" at bounding box center [733, 419] width 74 height 21
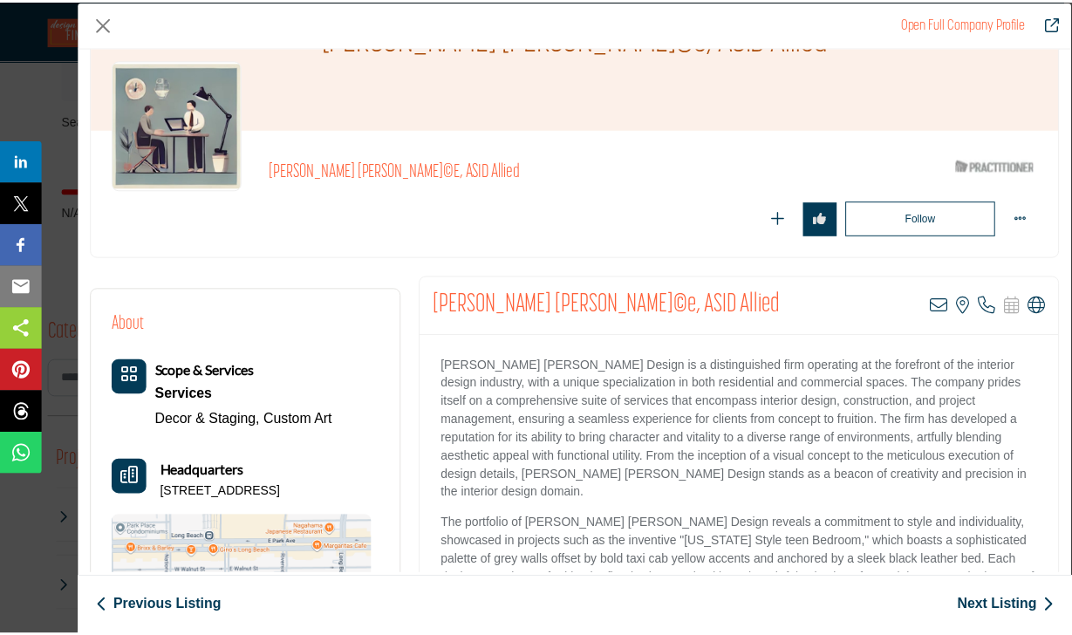
scroll to position [39, 0]
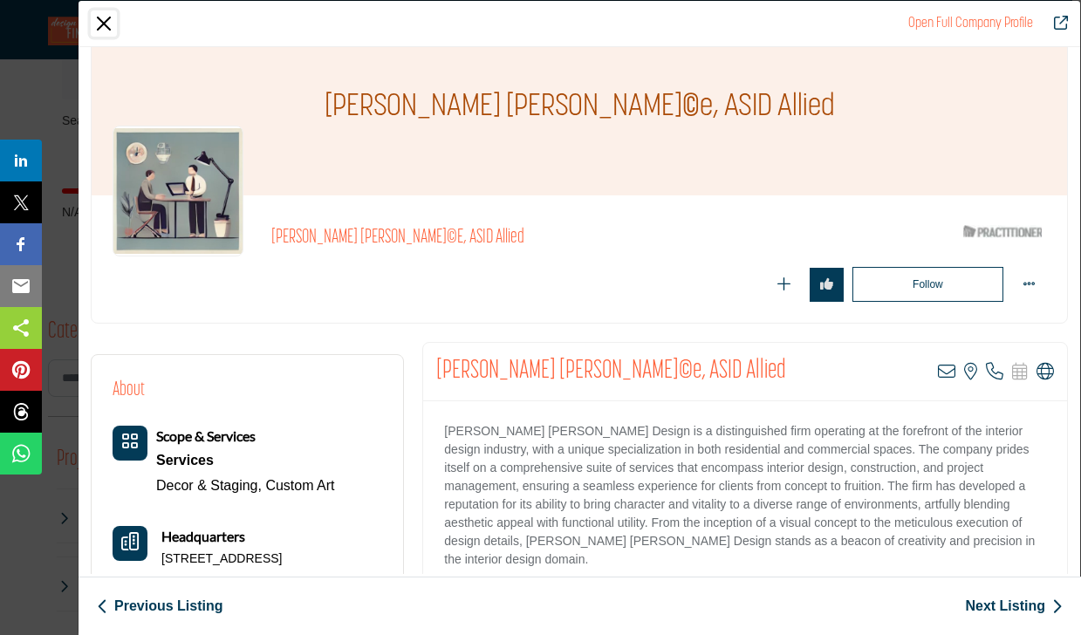
click at [105, 22] on button "Close" at bounding box center [104, 23] width 26 height 26
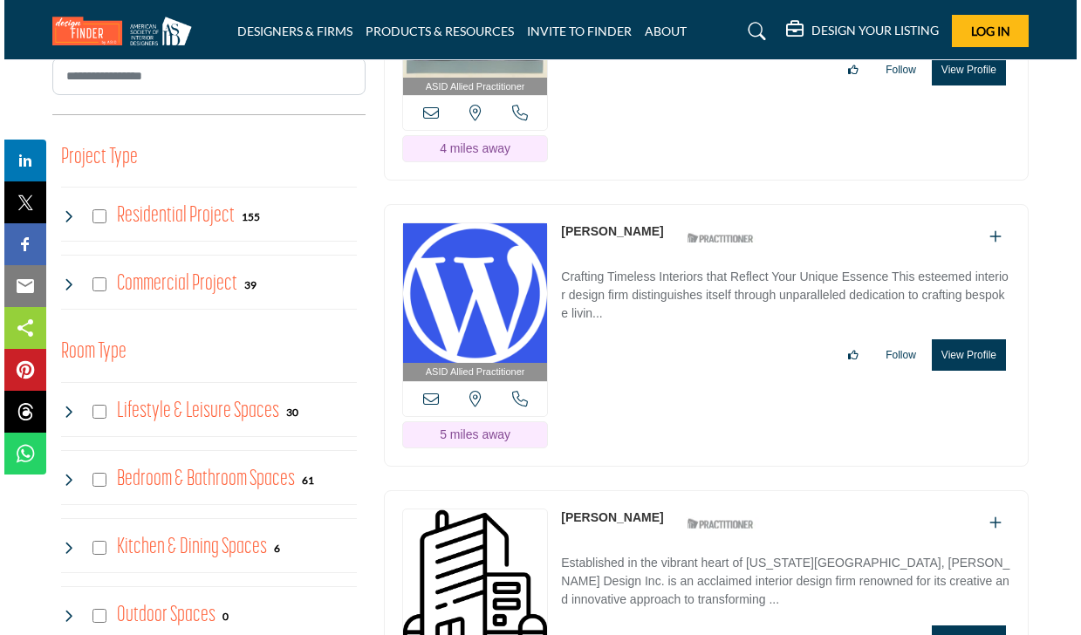
scroll to position [1134, 0]
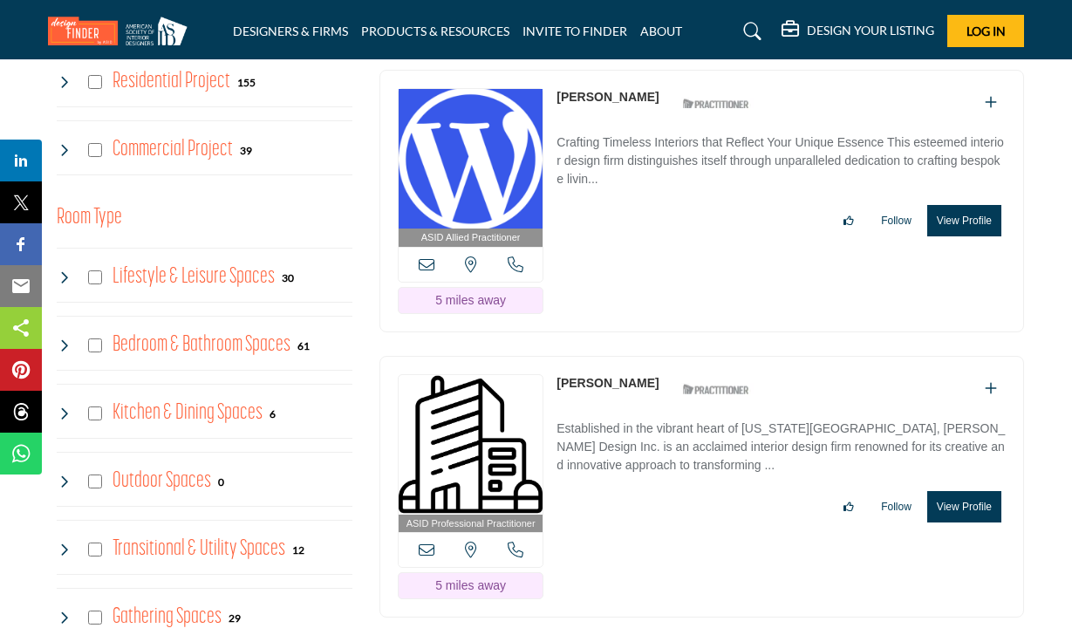
click at [952, 212] on button "View Profile" at bounding box center [964, 220] width 74 height 31
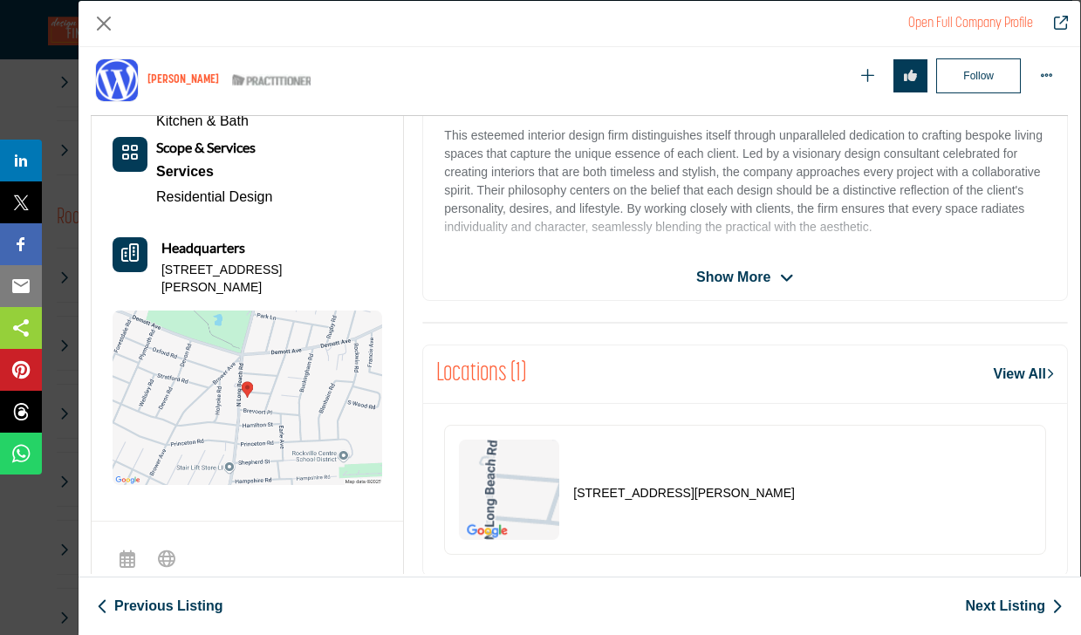
scroll to position [507, 0]
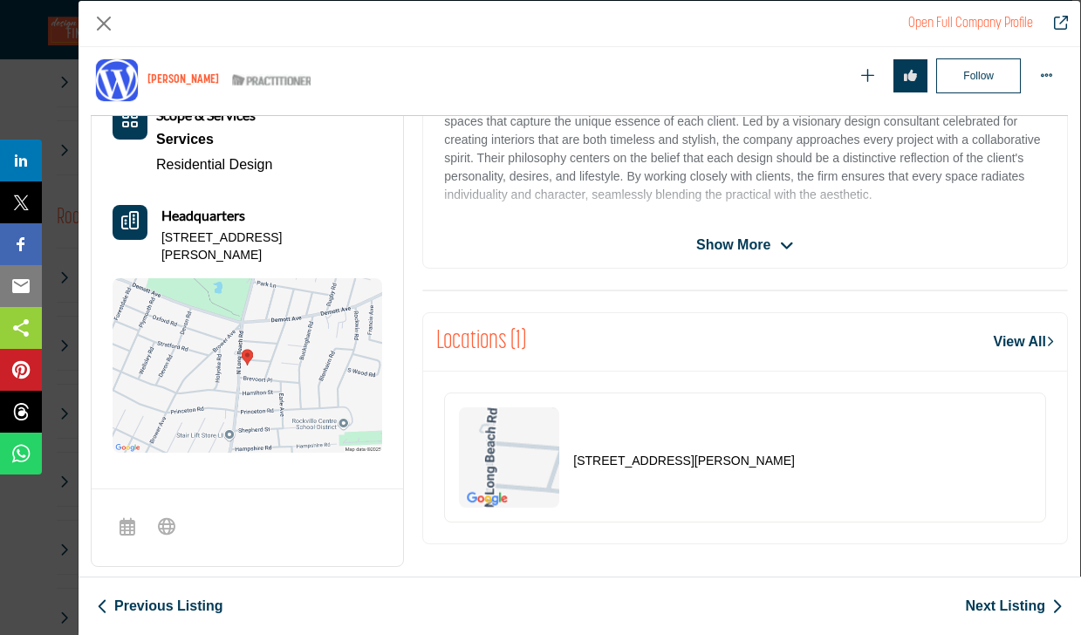
click at [260, 358] on img "Company Data Modal" at bounding box center [247, 365] width 269 height 174
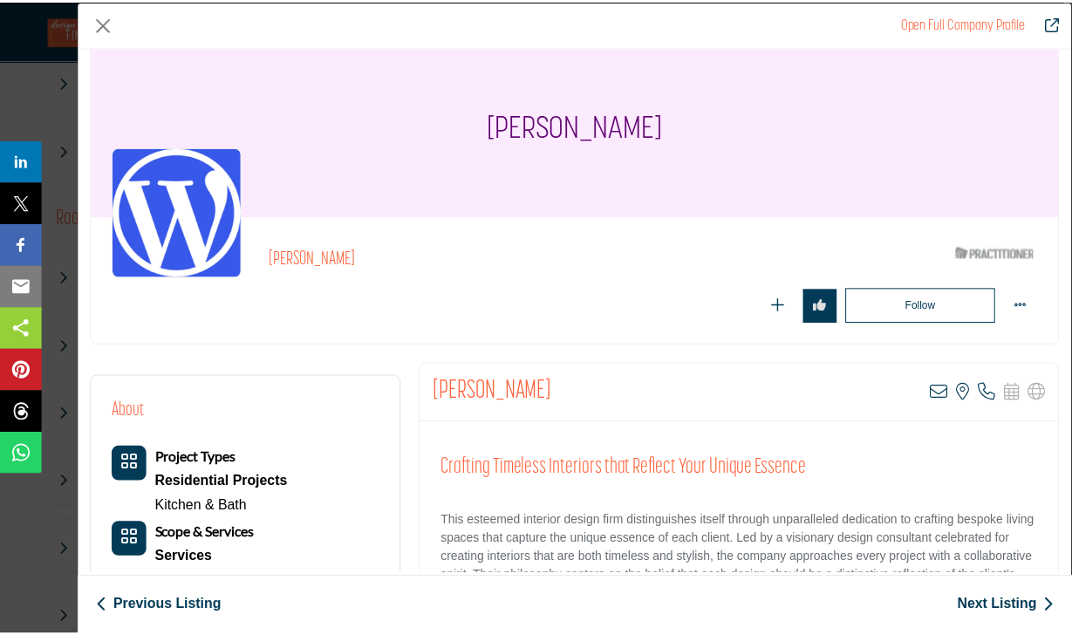
scroll to position [0, 0]
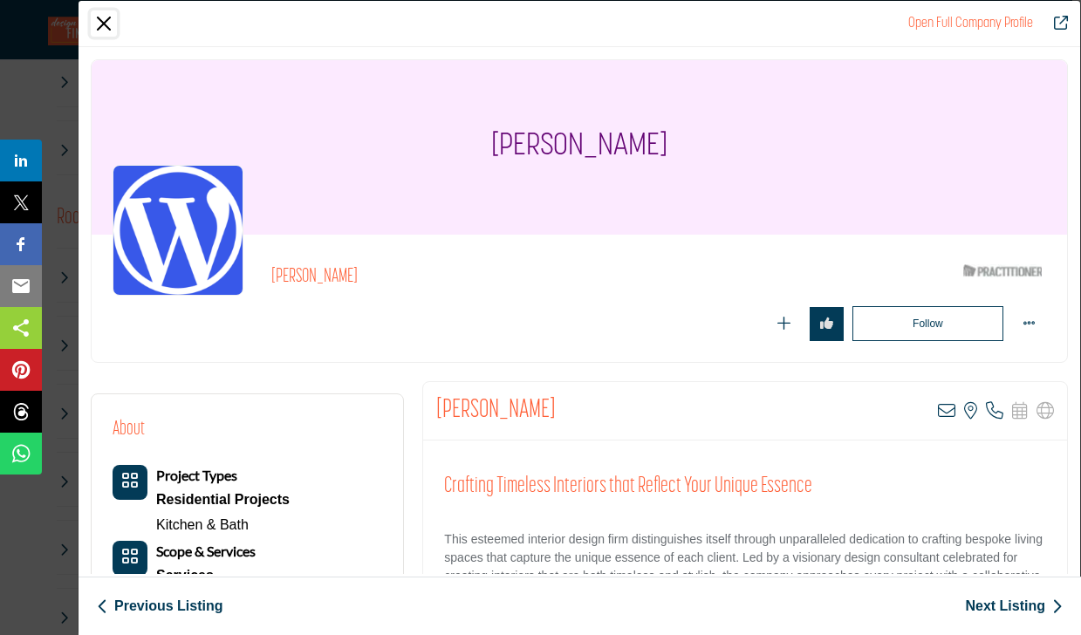
click at [96, 17] on button "Close" at bounding box center [104, 23] width 26 height 26
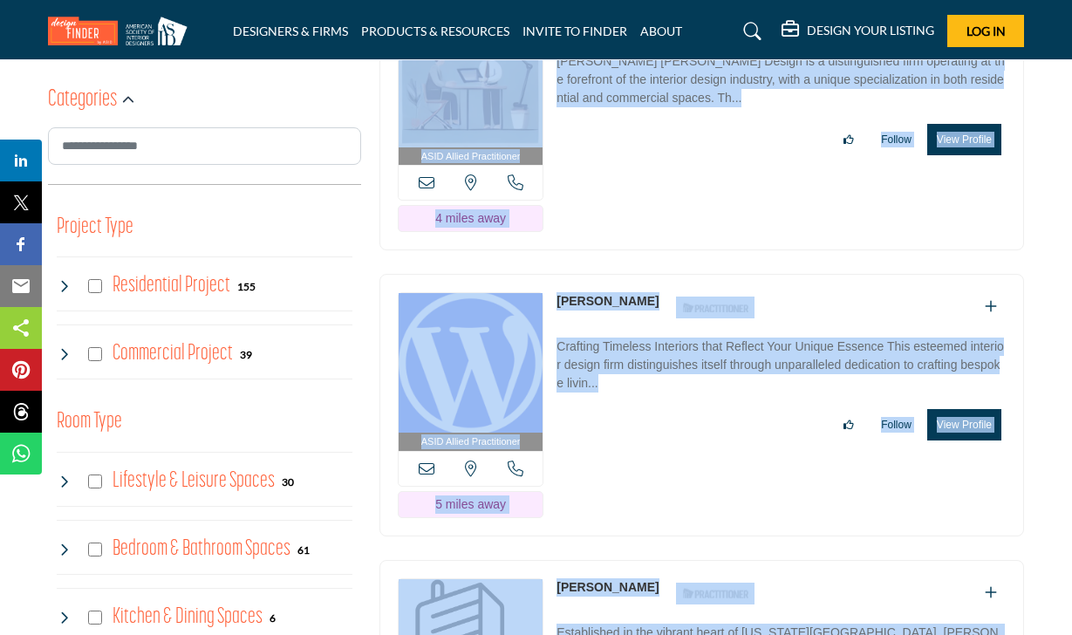
scroll to position [939, 0]
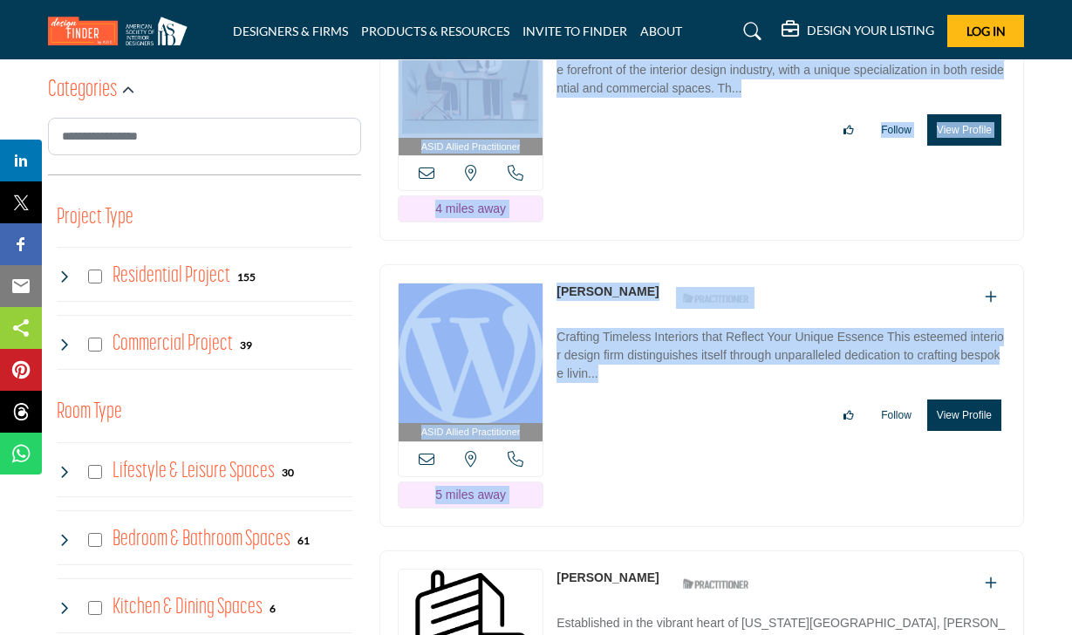
drag, startPoint x: 380, startPoint y: 176, endPoint x: 713, endPoint y: 506, distance: 468.1
copy div "[US_STATE], [GEOGRAPHIC_DATA] Call is currently unavailable for this contact. 4…"
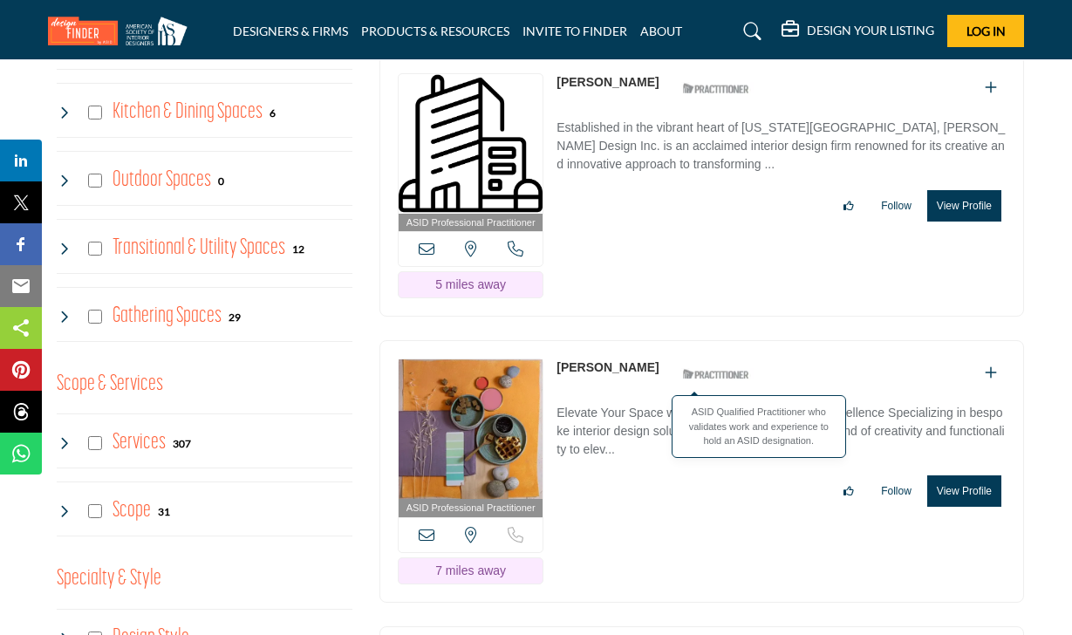
scroll to position [1550, 0]
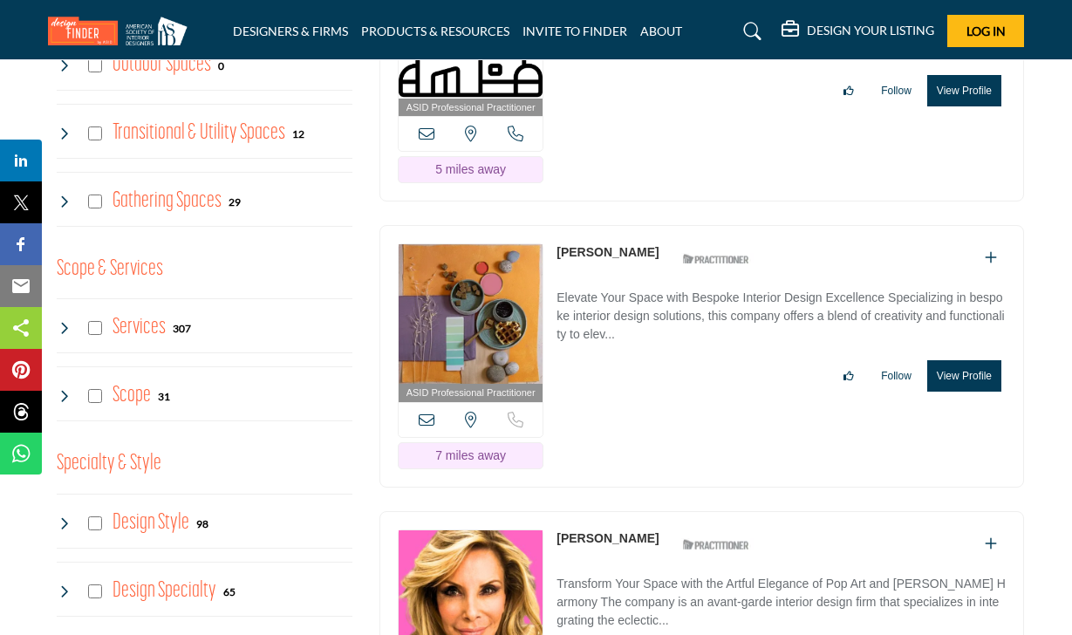
click at [662, 406] on div "ASID Professional Practitioner ASID Professional Practitioners have successfull…" at bounding box center [701, 356] width 644 height 263
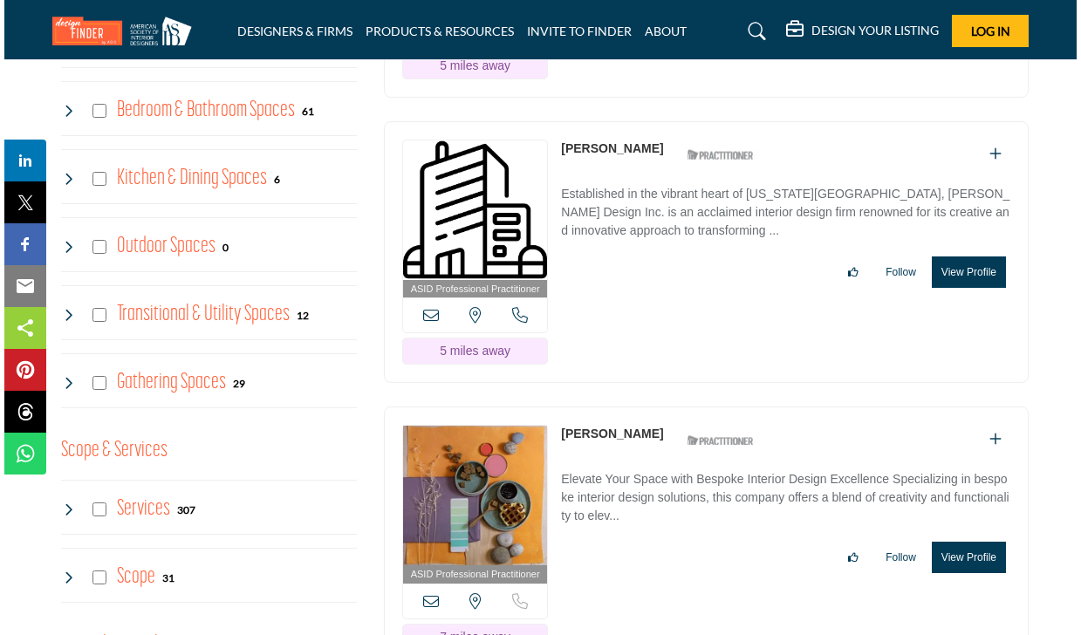
scroll to position [1288, 0]
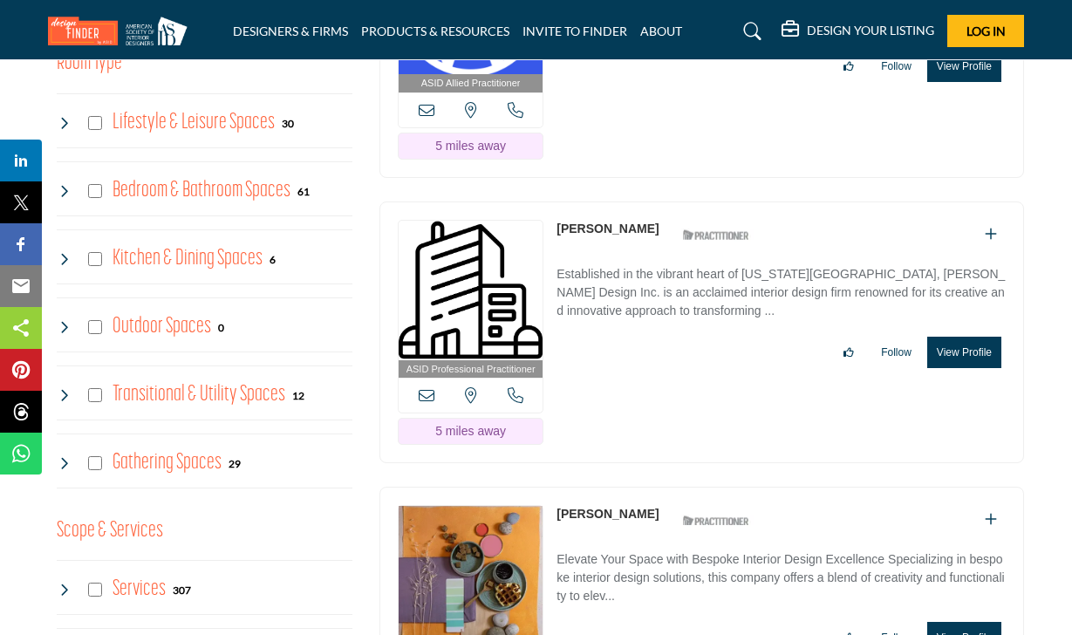
click at [946, 347] on button "View Profile" at bounding box center [964, 352] width 74 height 31
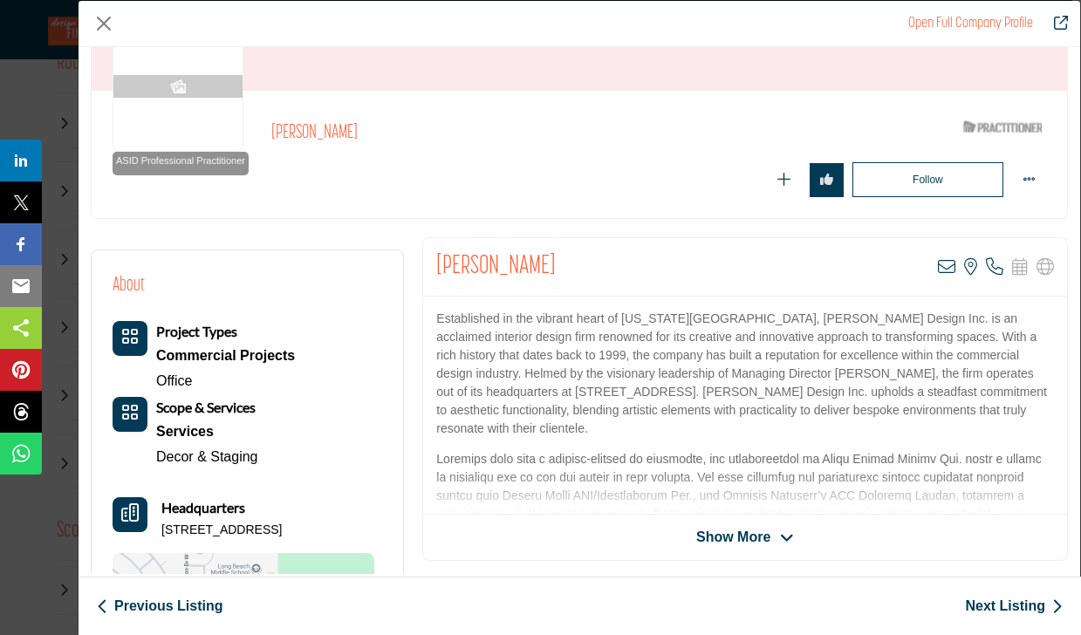
scroll to position [174, 0]
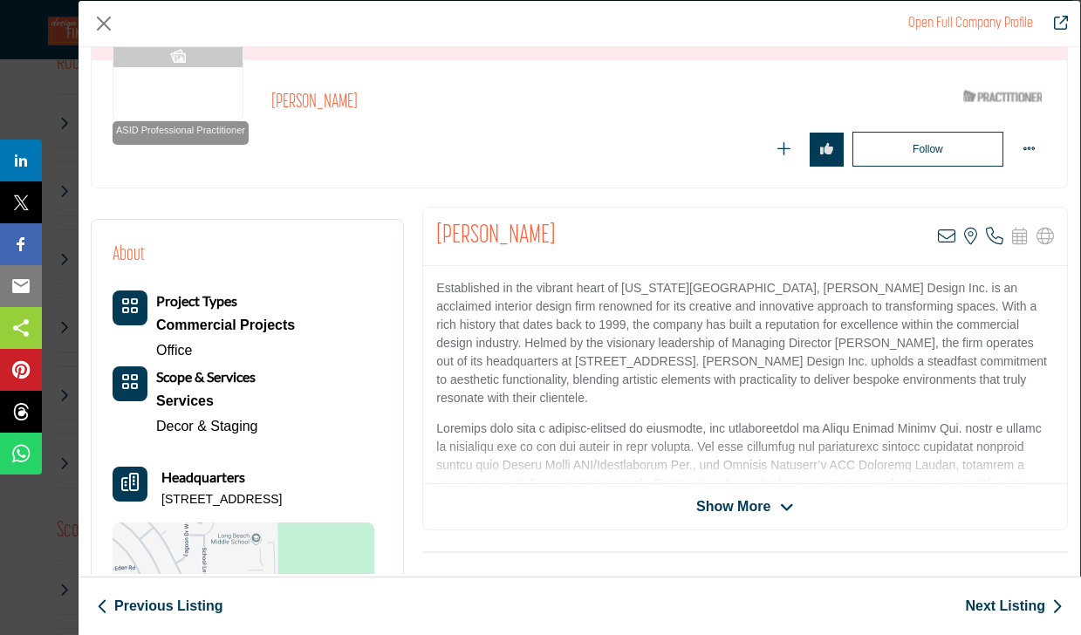
click at [744, 505] on span "Show More" at bounding box center [733, 506] width 74 height 21
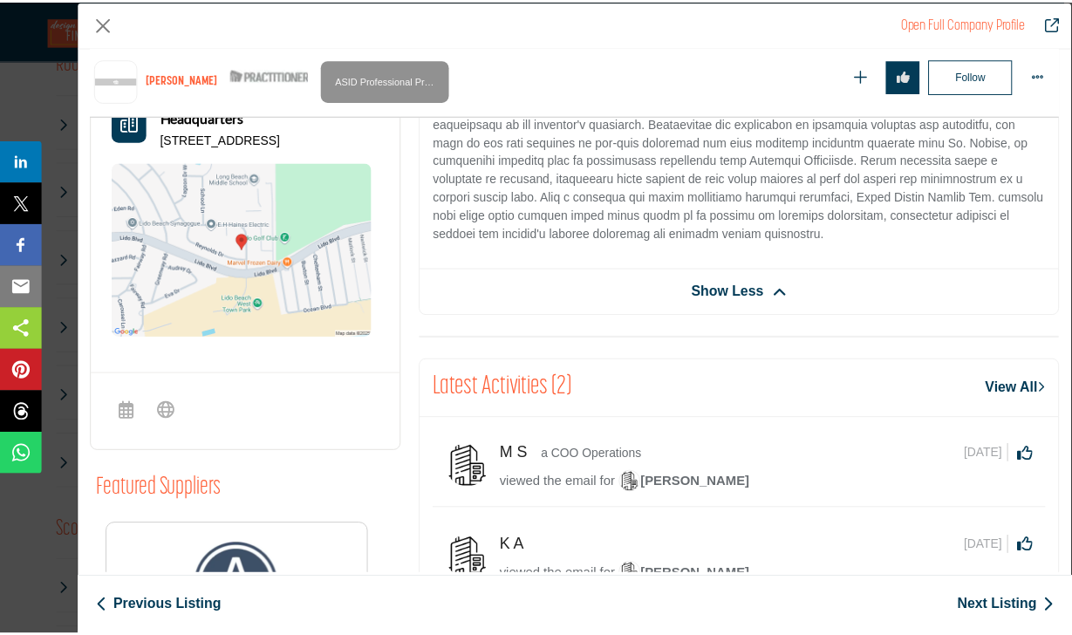
scroll to position [681, 0]
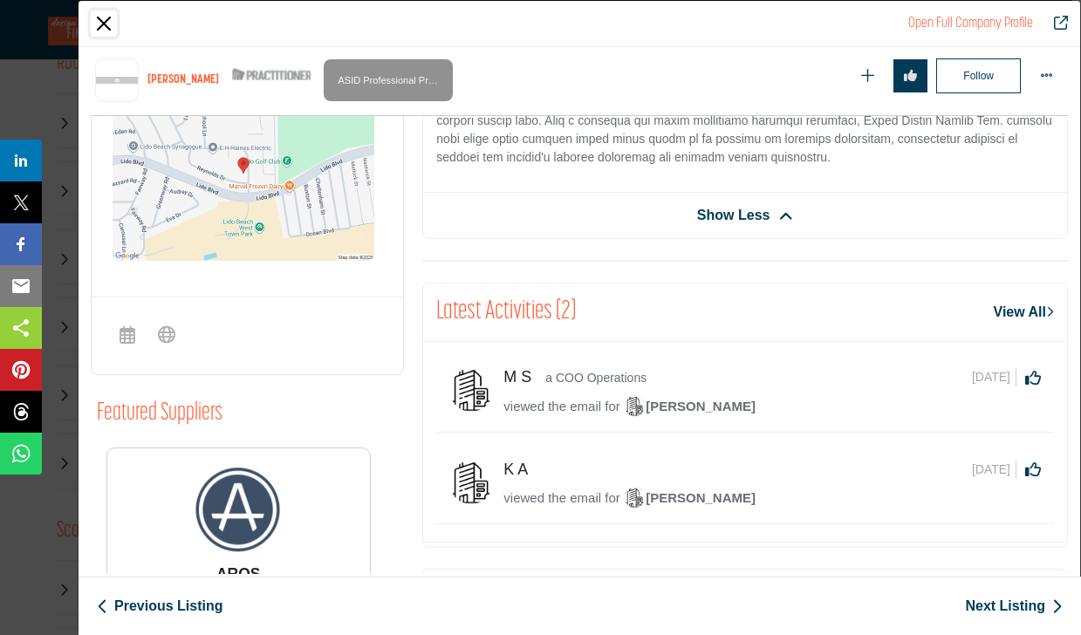
click at [97, 25] on button "Close" at bounding box center [104, 23] width 26 height 26
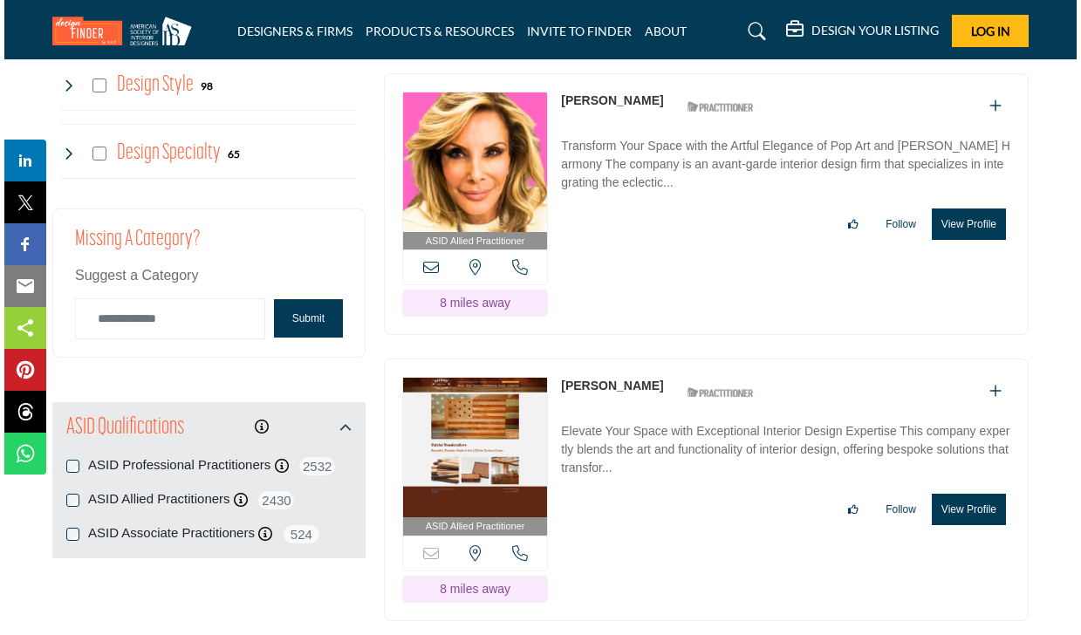
scroll to position [1986, 0]
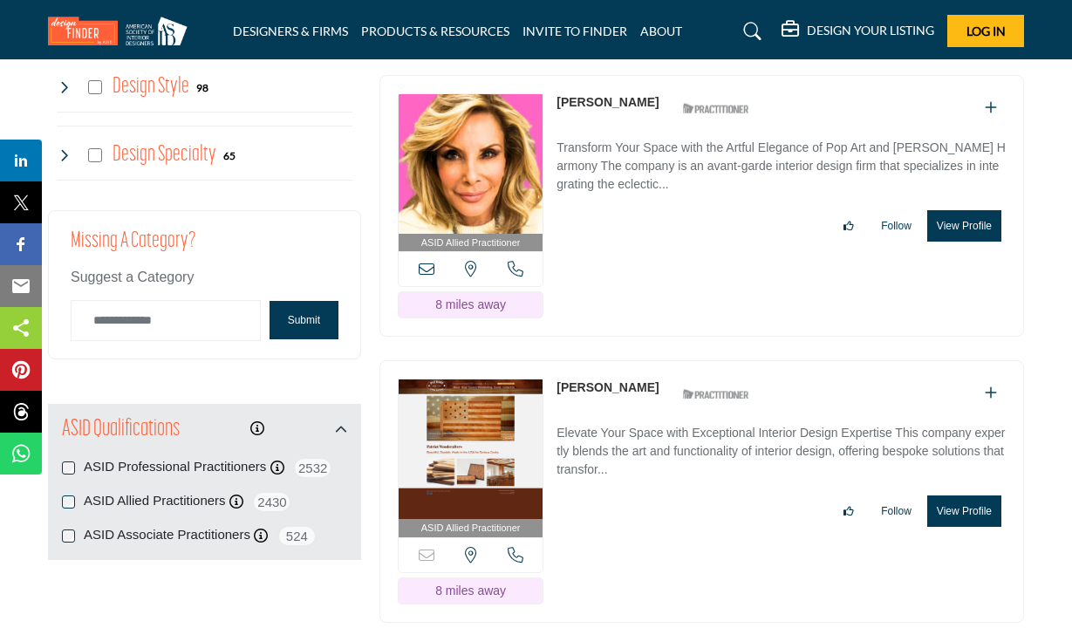
click at [960, 228] on button "View Profile" at bounding box center [964, 225] width 74 height 31
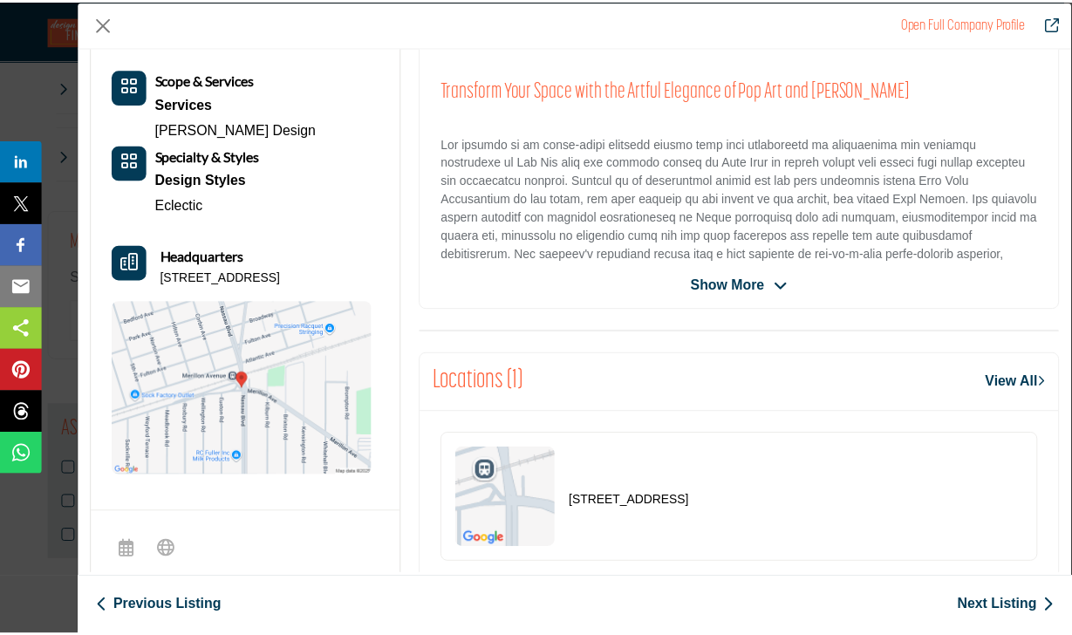
scroll to position [419, 0]
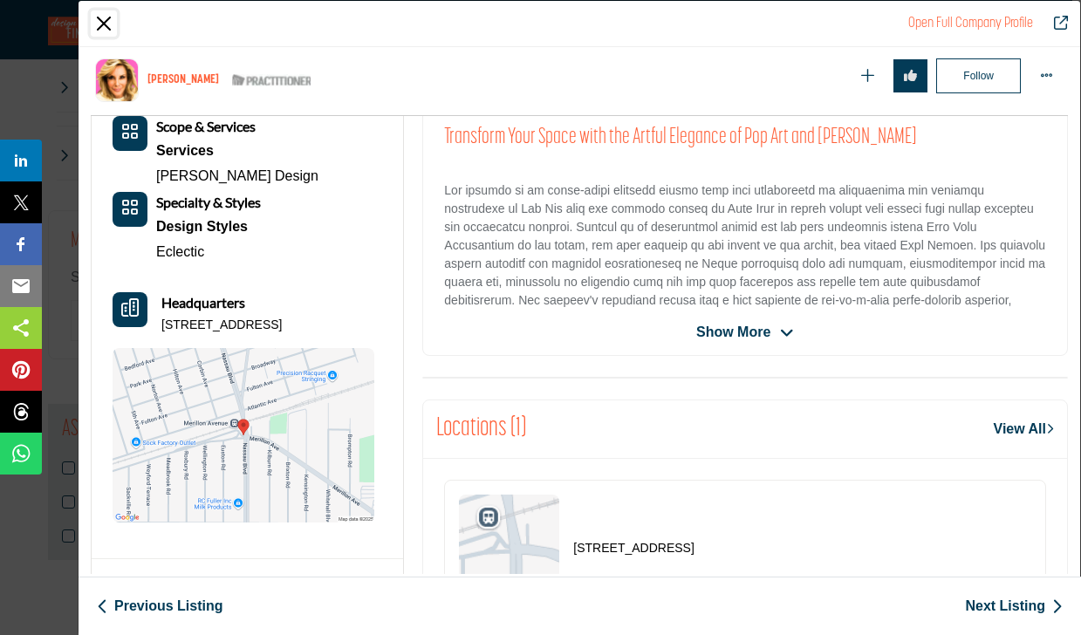
click at [106, 21] on button "Close" at bounding box center [104, 23] width 26 height 26
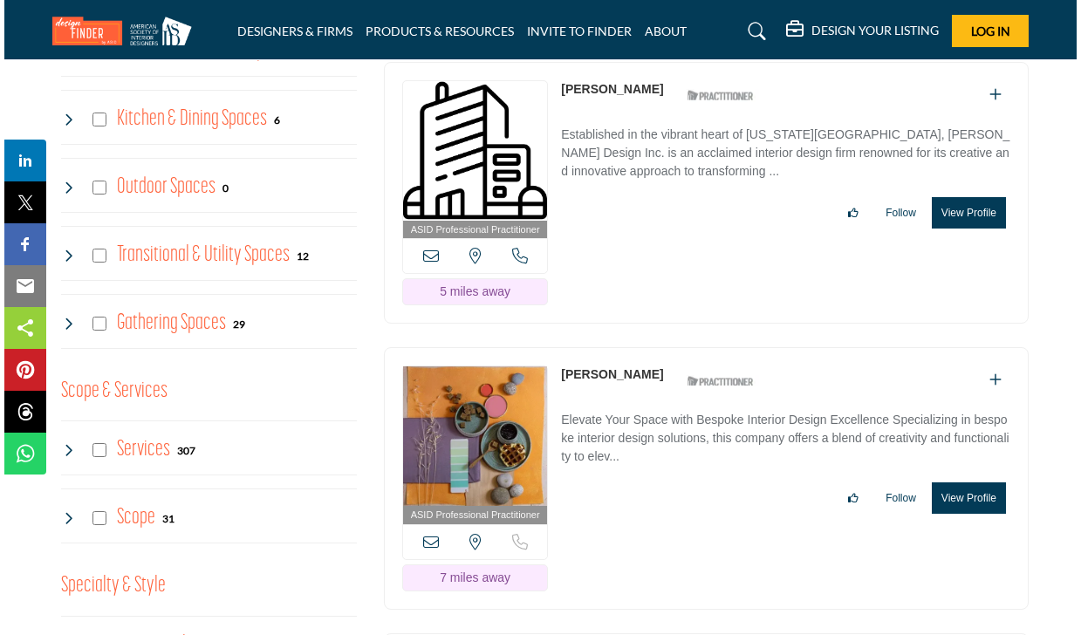
scroll to position [1483, 0]
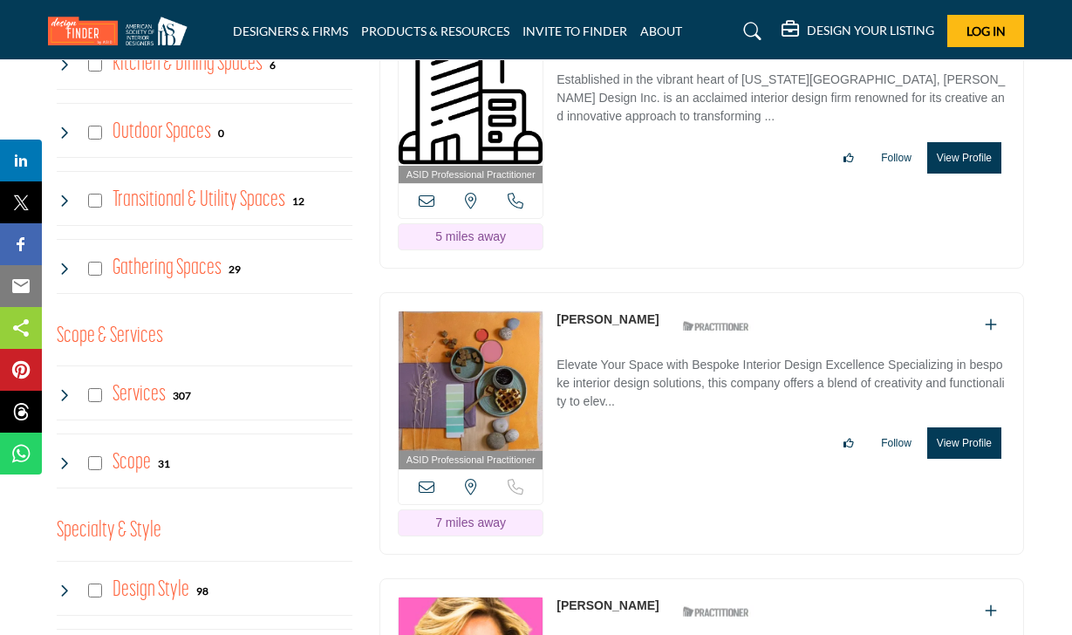
click at [969, 441] on button "View Profile" at bounding box center [964, 442] width 74 height 31
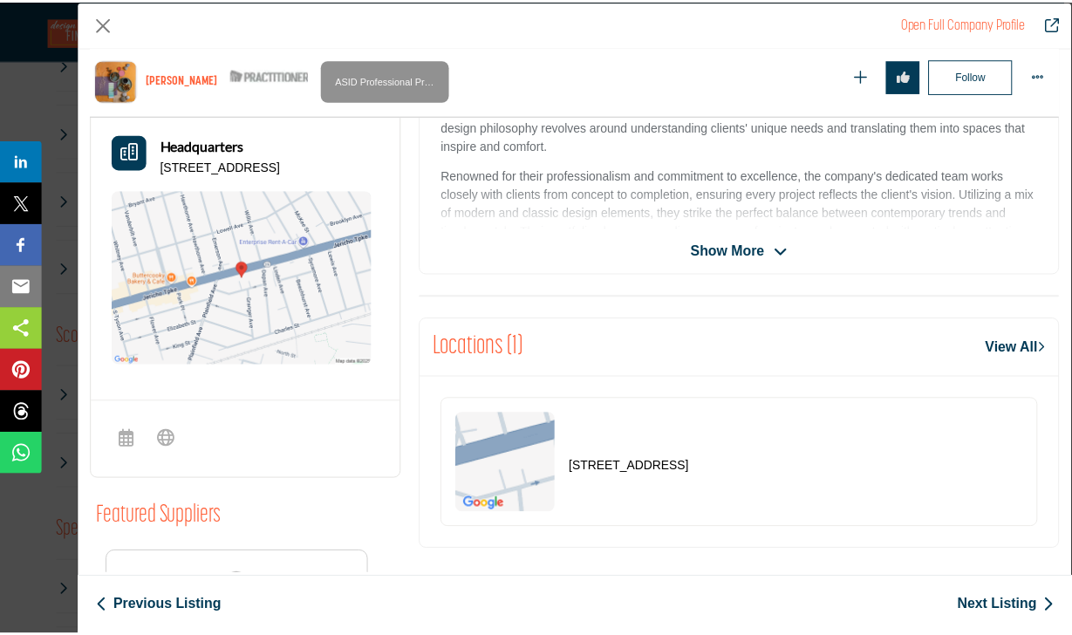
scroll to position [507, 0]
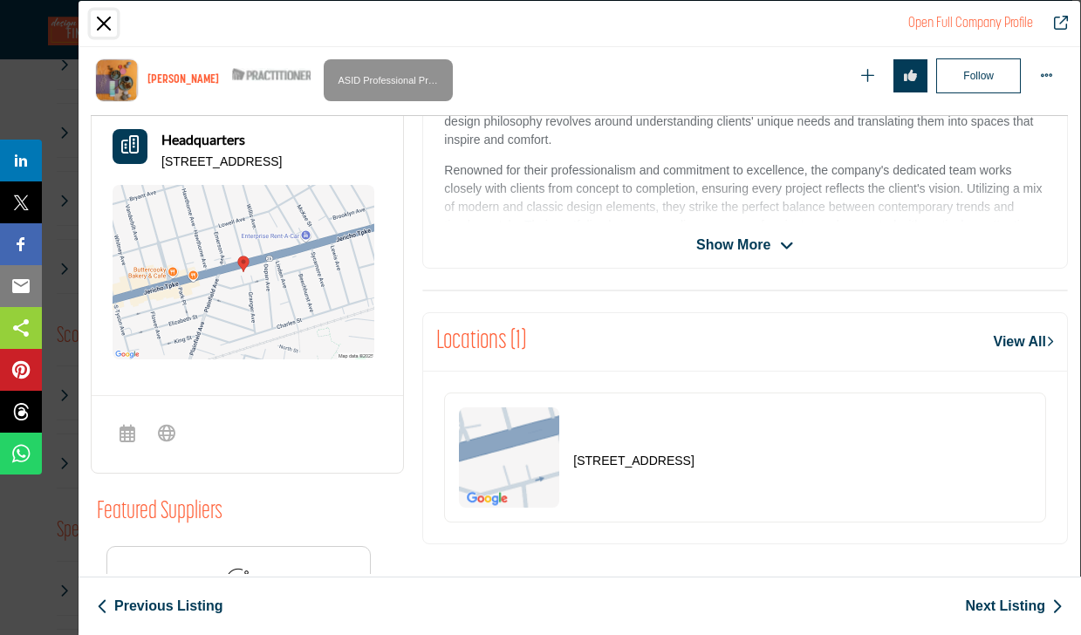
click at [103, 20] on button "Close" at bounding box center [104, 23] width 26 height 26
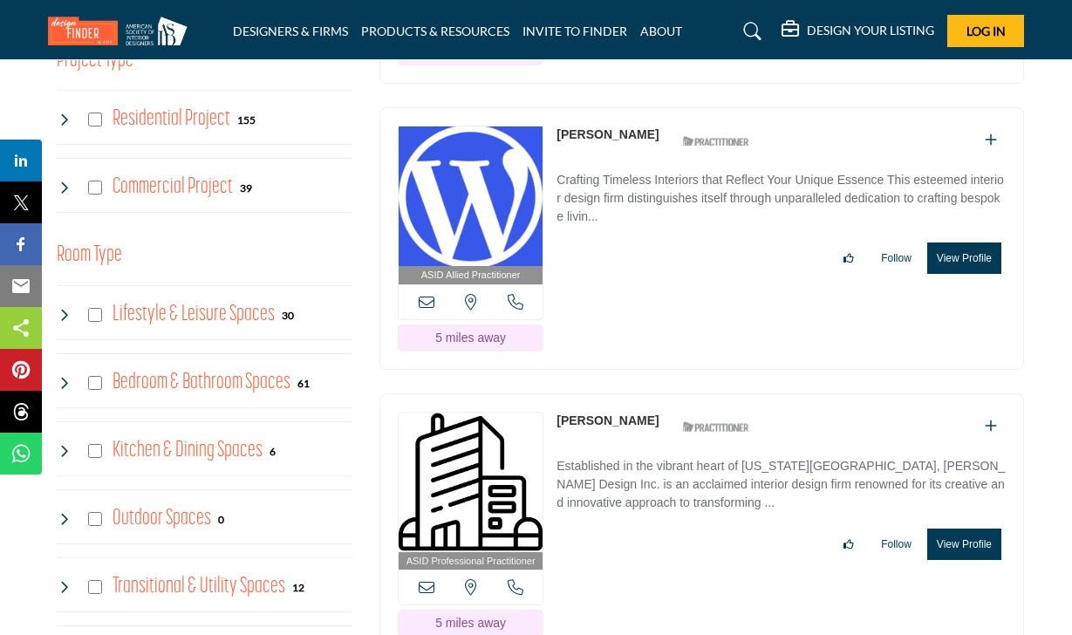
scroll to position [872, 0]
